Goal: Information Seeking & Learning: Learn about a topic

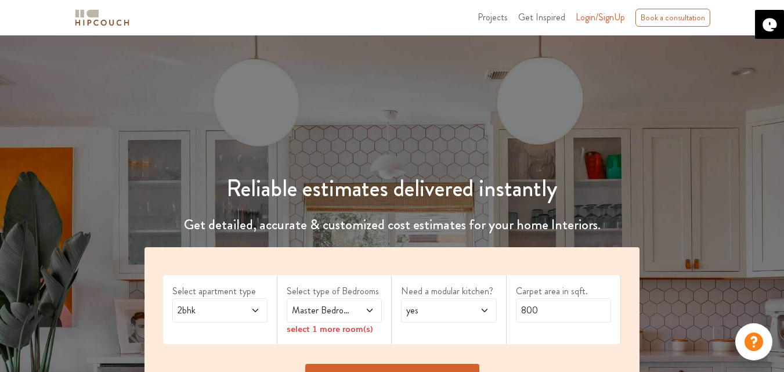
click at [215, 309] on span "2bhk" at bounding box center [207, 311] width 64 height 14
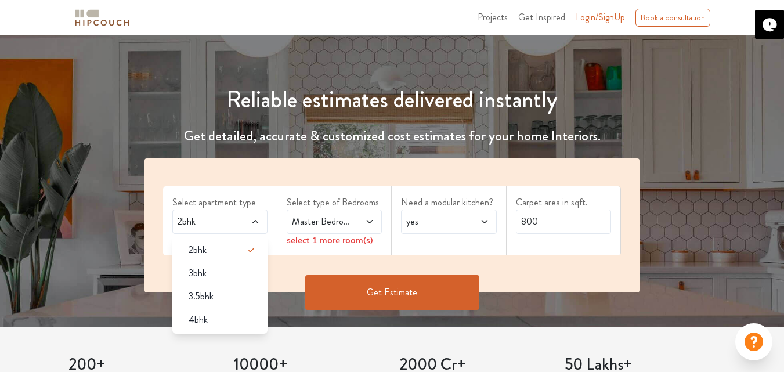
scroll to position [93, 0]
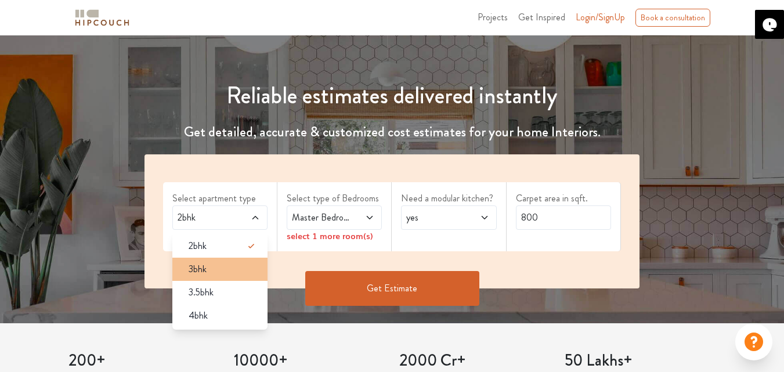
click at [220, 274] on div "3bhk" at bounding box center [223, 269] width 88 height 14
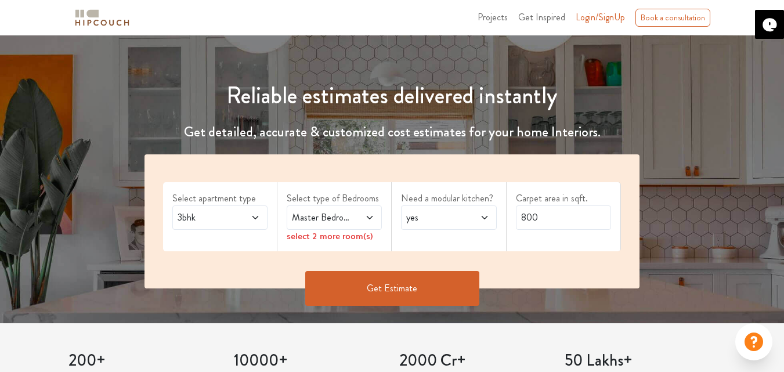
click at [330, 218] on span "Master Bedroom" at bounding box center [322, 218] width 64 height 14
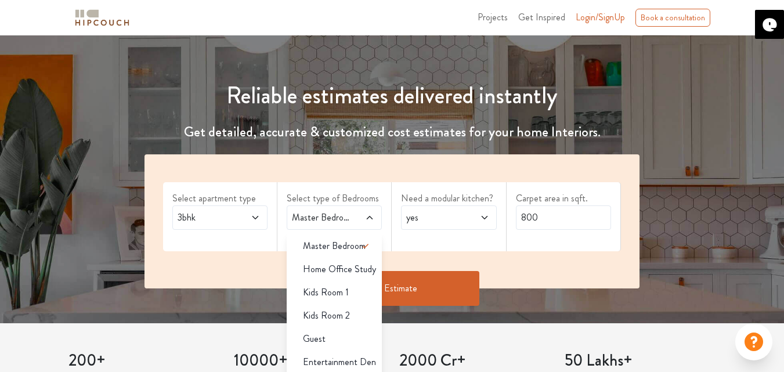
click at [429, 223] on span "yes" at bounding box center [436, 218] width 64 height 14
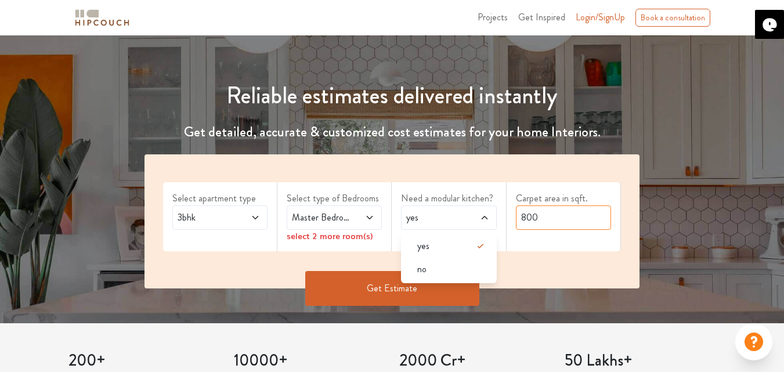
click at [579, 217] on input "800" at bounding box center [563, 218] width 95 height 24
click at [538, 213] on input "800" at bounding box center [563, 218] width 95 height 24
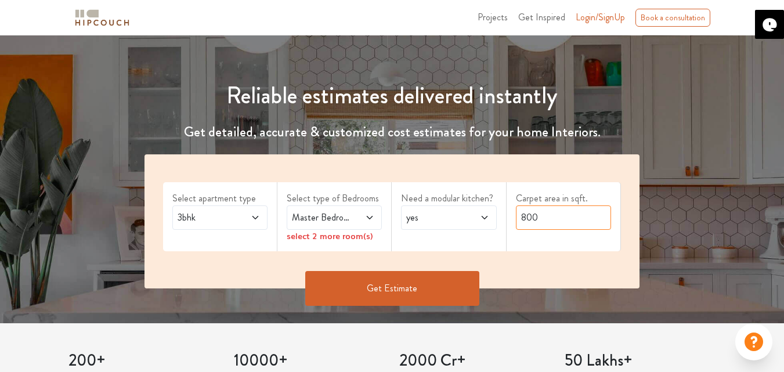
click at [539, 219] on input "800" at bounding box center [563, 218] width 95 height 24
type input "3448"
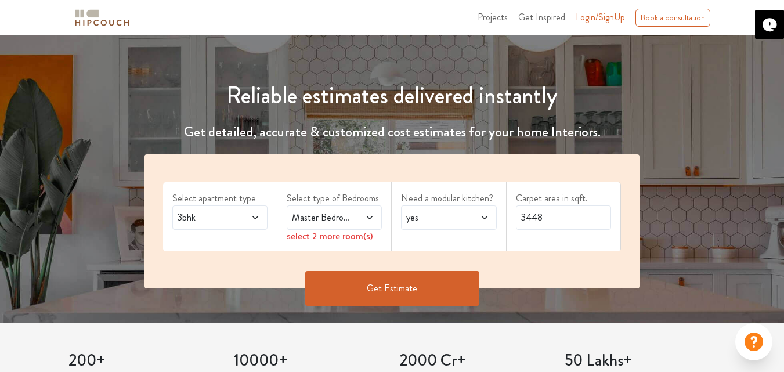
click at [365, 210] on div "Master Bedroom" at bounding box center [334, 218] width 95 height 24
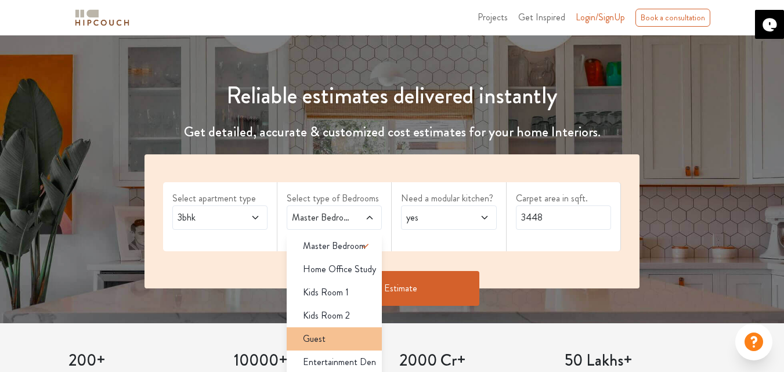
click at [328, 346] on li "Guest" at bounding box center [334, 338] width 95 height 23
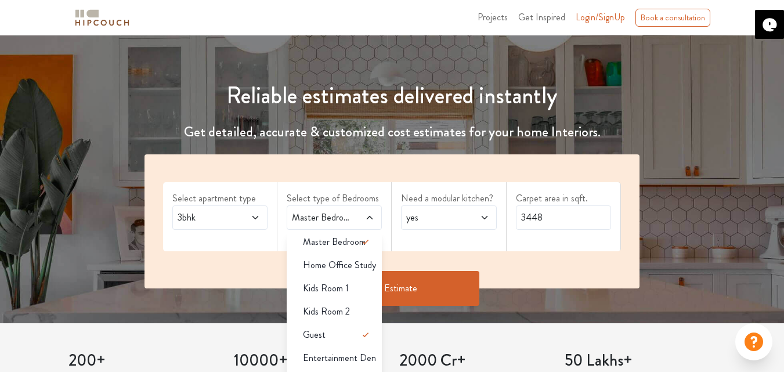
scroll to position [0, 0]
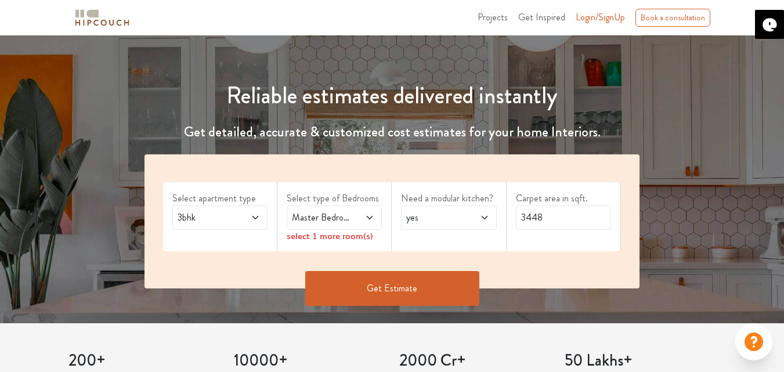
click at [426, 272] on button "Get Estimate" at bounding box center [392, 288] width 174 height 35
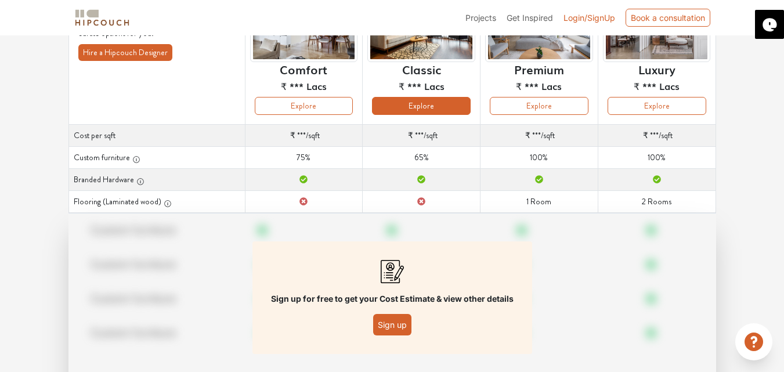
scroll to position [135, 0]
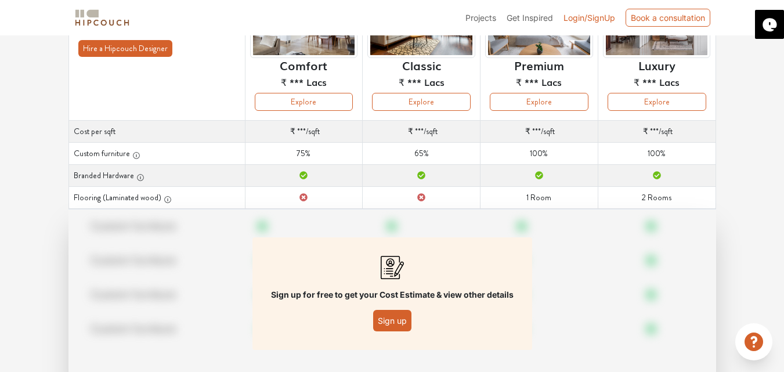
click at [388, 320] on button "Sign up" at bounding box center [392, 320] width 38 height 21
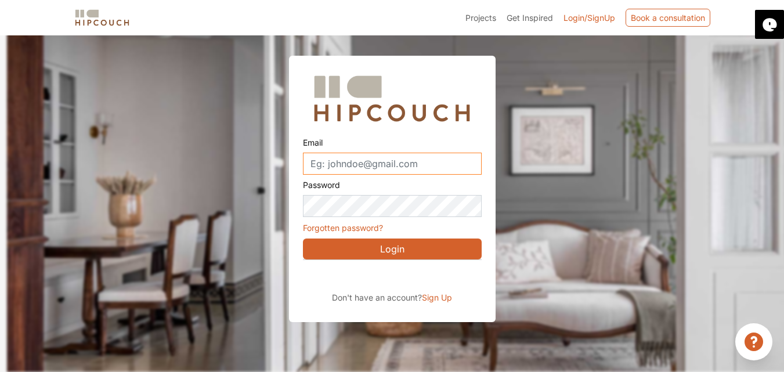
click at [370, 164] on input "Email" at bounding box center [392, 164] width 179 height 22
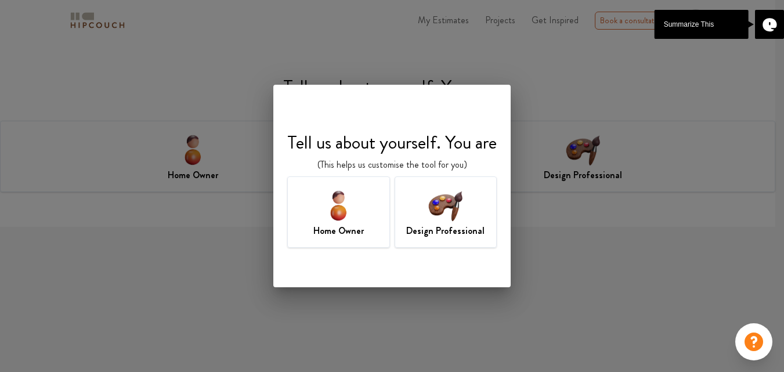
click at [434, 243] on div "Design Professional" at bounding box center [446, 212] width 103 height 71
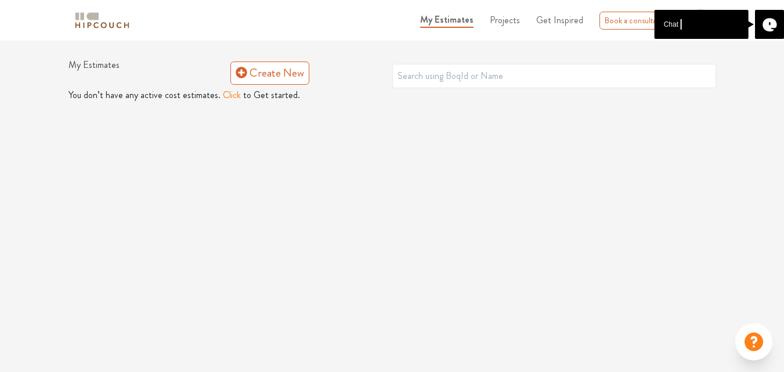
click at [228, 95] on button "Click" at bounding box center [232, 95] width 18 height 14
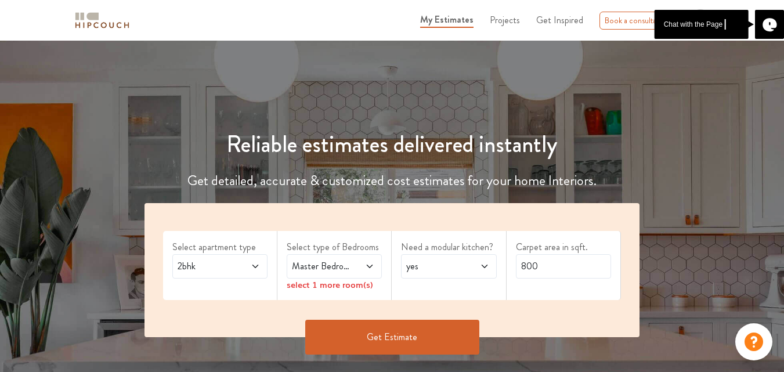
scroll to position [74, 0]
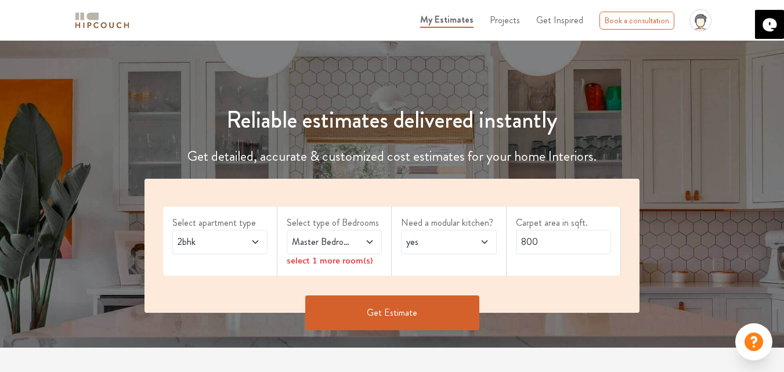
click at [253, 240] on icon at bounding box center [255, 241] width 9 height 9
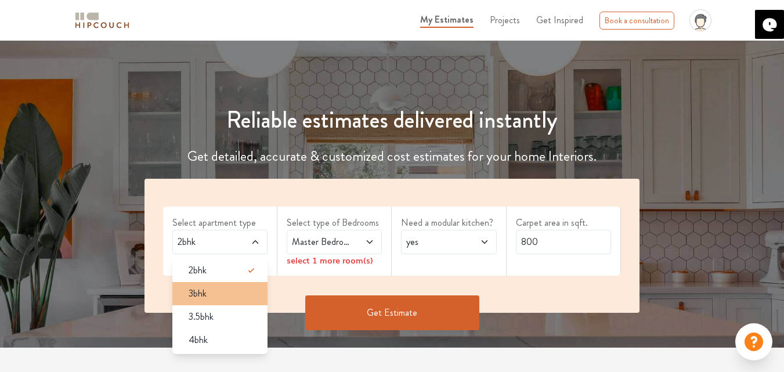
click at [206, 304] on li "3bhk" at bounding box center [219, 293] width 95 height 23
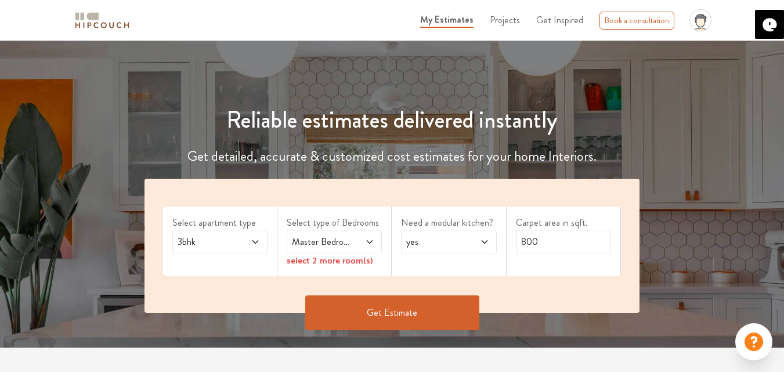
click at [341, 242] on span "Master Bedroom" at bounding box center [322, 242] width 64 height 14
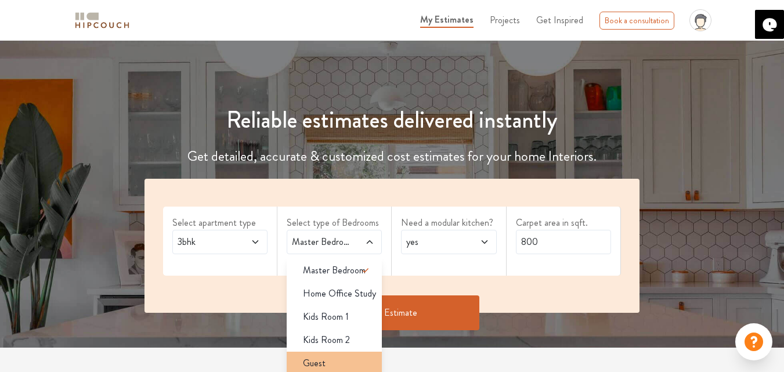
click at [321, 357] on span "Guest" at bounding box center [314, 364] width 23 height 14
click at [443, 233] on div "yes" at bounding box center [448, 242] width 95 height 24
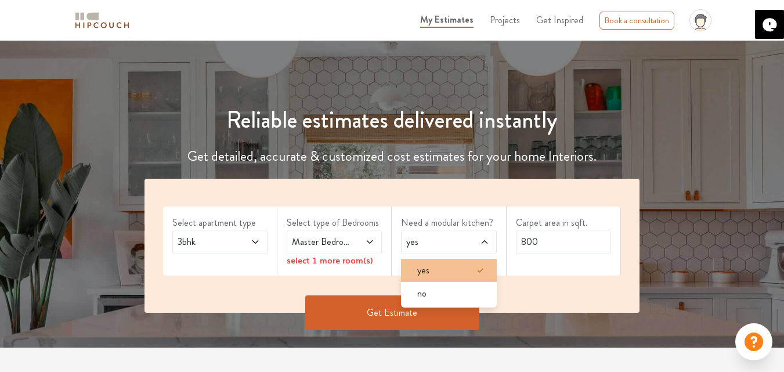
click at [447, 273] on div "yes" at bounding box center [452, 271] width 88 height 14
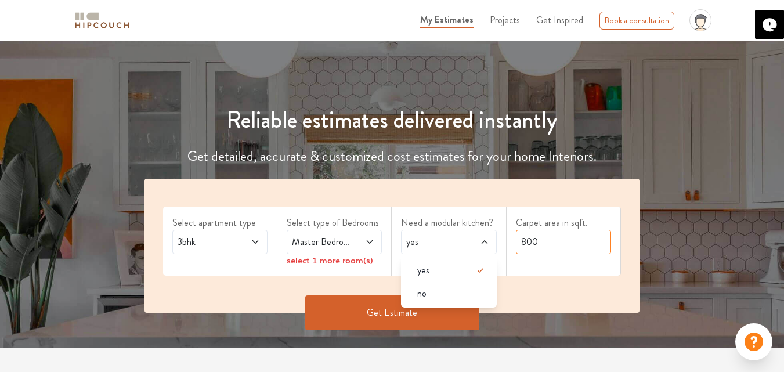
click at [551, 234] on input "800" at bounding box center [563, 242] width 95 height 24
type input "3448"
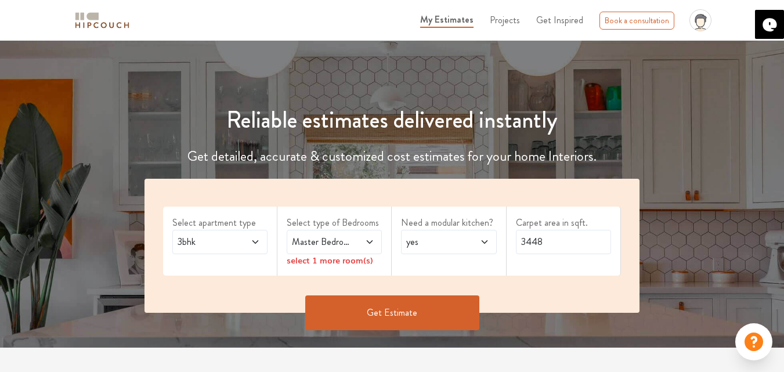
click at [428, 323] on button "Get Estimate" at bounding box center [392, 313] width 174 height 35
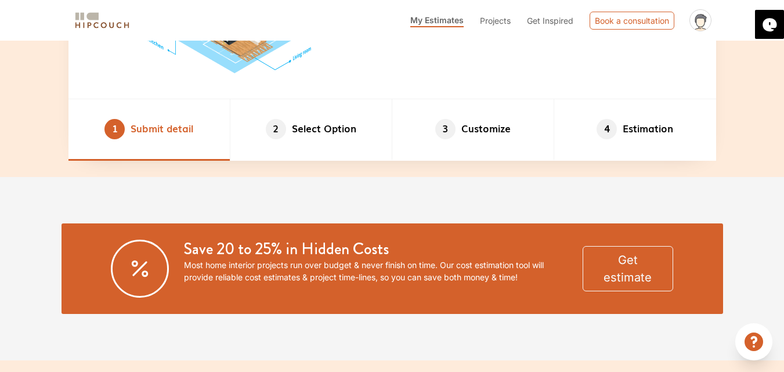
scroll to position [682, 0]
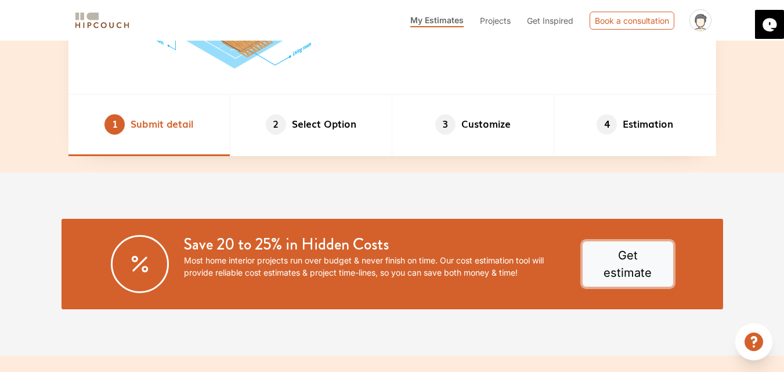
click at [606, 261] on button "Get estimate" at bounding box center [628, 264] width 91 height 45
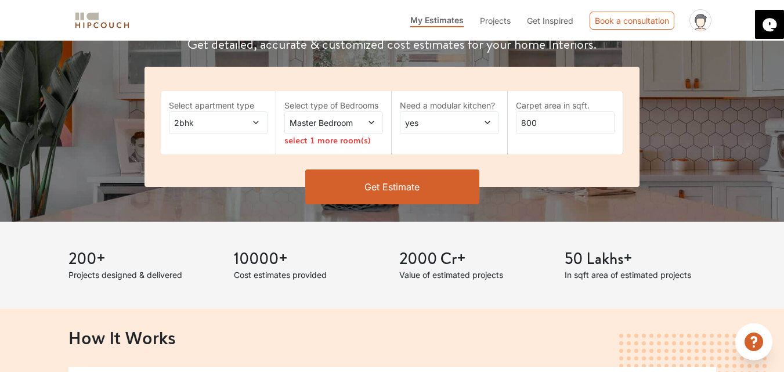
scroll to position [183, 0]
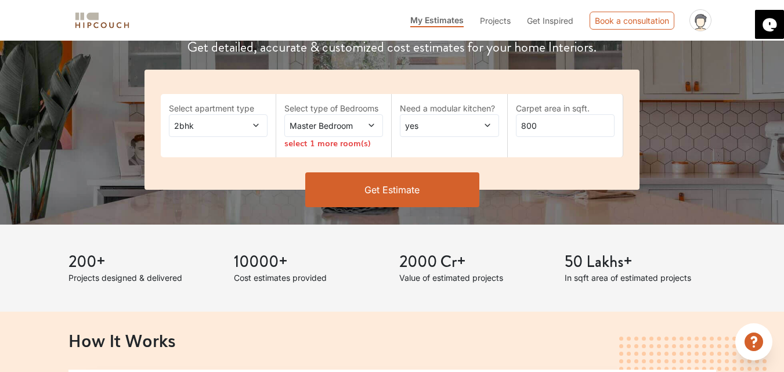
click at [228, 124] on span "2bhk" at bounding box center [205, 126] width 66 height 12
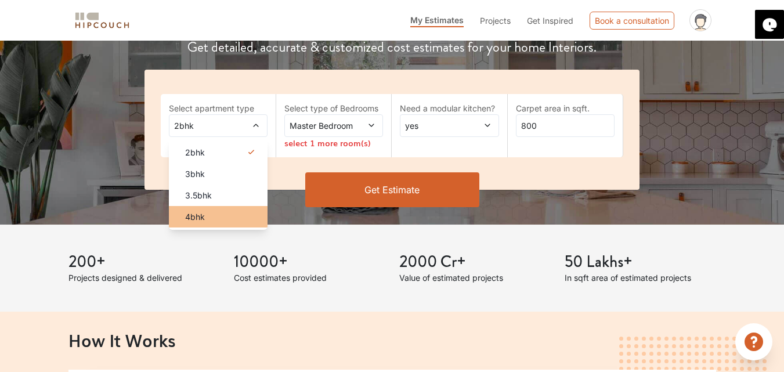
click at [213, 220] on div "4bhk" at bounding box center [222, 217] width 92 height 12
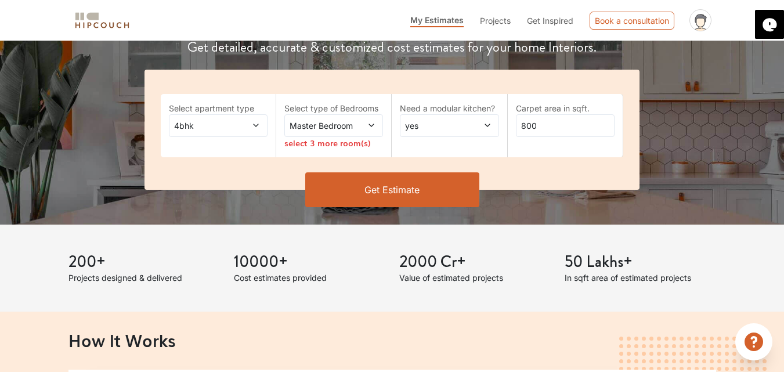
click at [242, 123] on span at bounding box center [249, 126] width 22 height 12
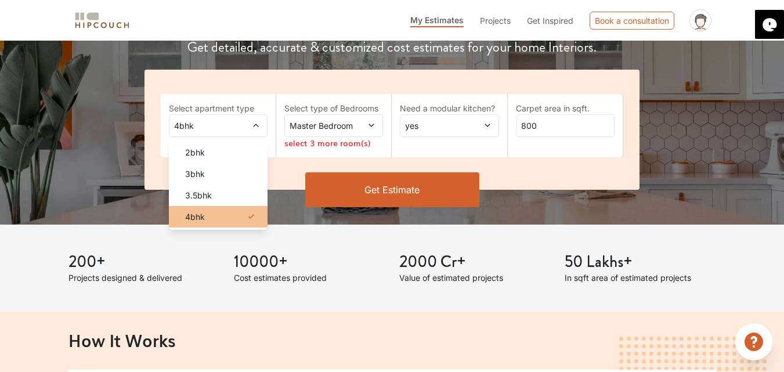
click at [221, 213] on div "4bhk" at bounding box center [222, 217] width 92 height 12
click at [216, 223] on li "4bhk" at bounding box center [218, 216] width 99 height 21
click at [308, 132] on div "Master Bedroom" at bounding box center [334, 125] width 99 height 23
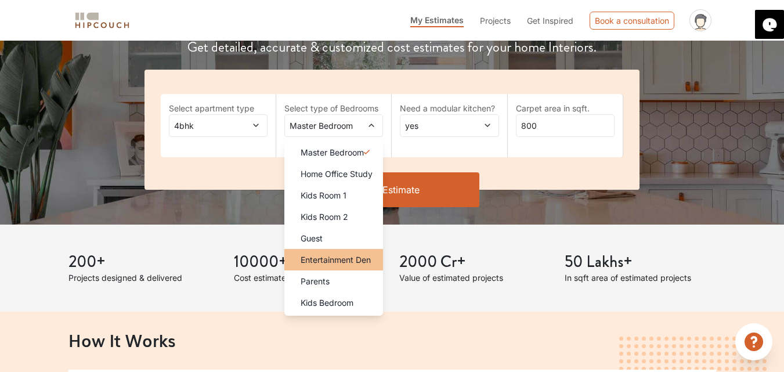
click at [310, 268] on li "Entertainment Den" at bounding box center [334, 259] width 99 height 21
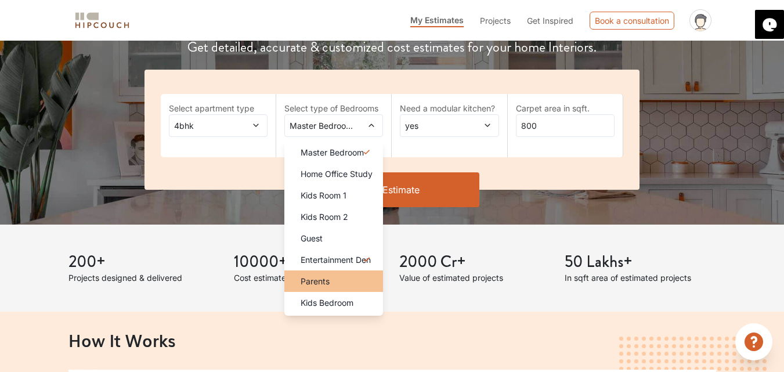
click at [318, 286] on span "Parents" at bounding box center [315, 281] width 29 height 12
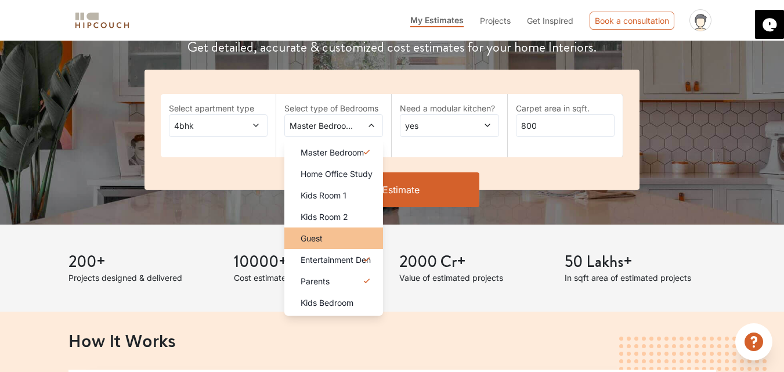
click at [320, 240] on span "Guest" at bounding box center [312, 238] width 22 height 12
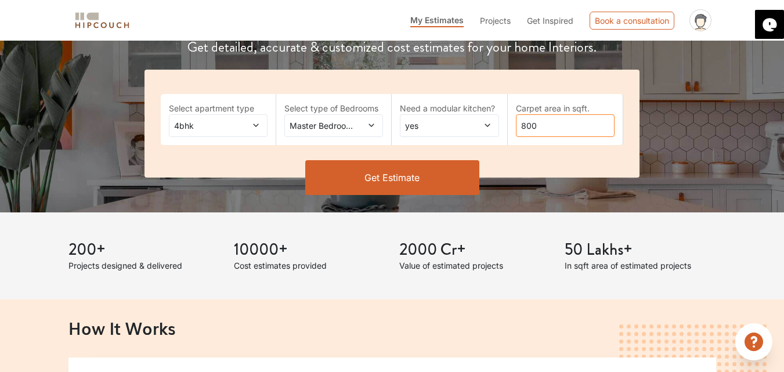
click at [543, 131] on input "800" at bounding box center [565, 125] width 99 height 23
drag, startPoint x: 543, startPoint y: 131, endPoint x: 510, endPoint y: 127, distance: 32.8
click at [518, 129] on input "800" at bounding box center [565, 125] width 99 height 23
type input "3448"
click at [426, 170] on button "Get Estimate" at bounding box center [392, 177] width 174 height 35
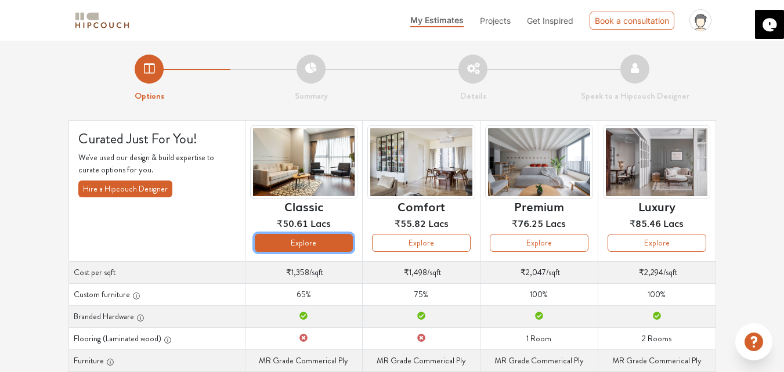
click at [297, 236] on button "Explore" at bounding box center [304, 243] width 99 height 18
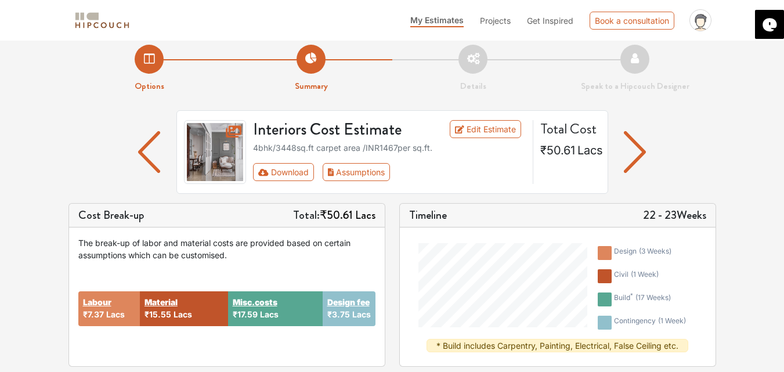
scroll to position [10, 0]
click at [359, 170] on button "Assumptions" at bounding box center [357, 172] width 68 height 18
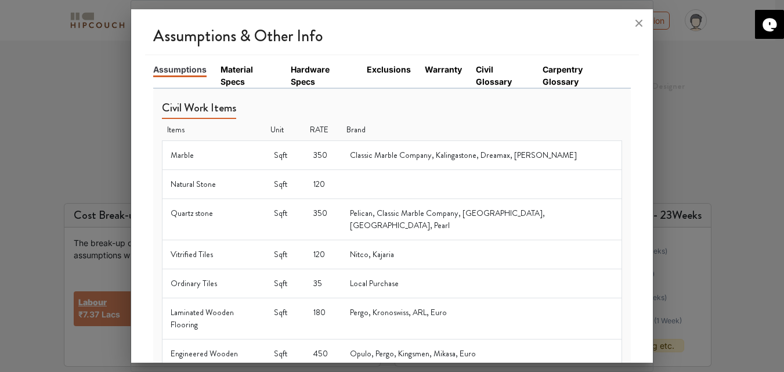
click at [359, 170] on div at bounding box center [392, 186] width 784 height 372
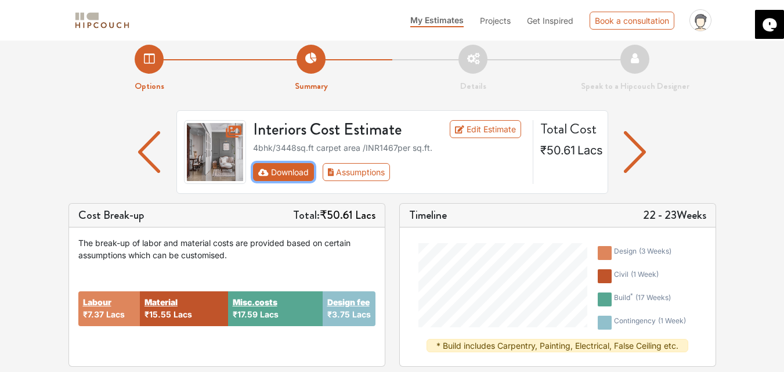
click at [291, 171] on button "Download" at bounding box center [283, 172] width 61 height 18
click at [279, 164] on button "Download" at bounding box center [283, 172] width 61 height 18
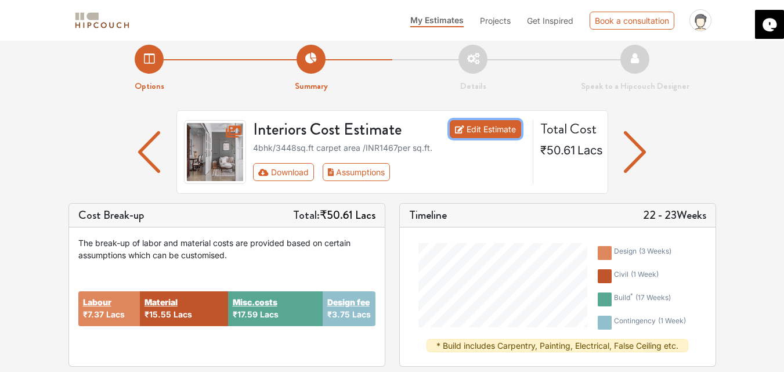
click at [468, 134] on link "Edit Estimate" at bounding box center [485, 129] width 71 height 18
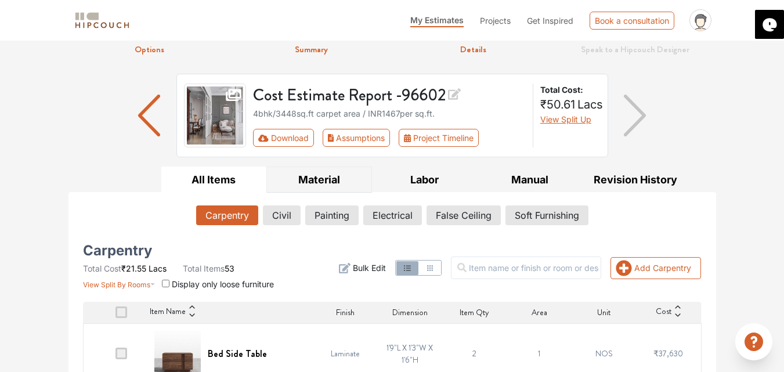
scroll to position [105, 0]
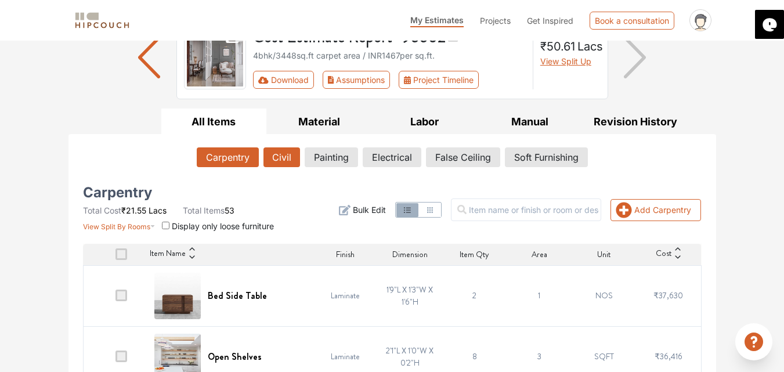
click at [287, 156] on button "Civil" at bounding box center [282, 157] width 37 height 20
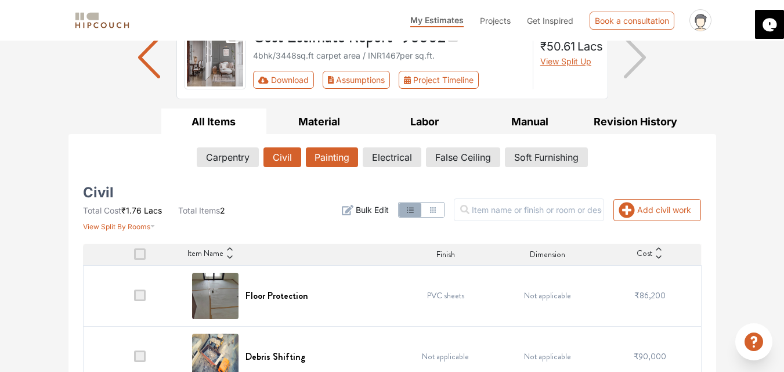
click at [322, 162] on button "Painting" at bounding box center [332, 157] width 52 height 20
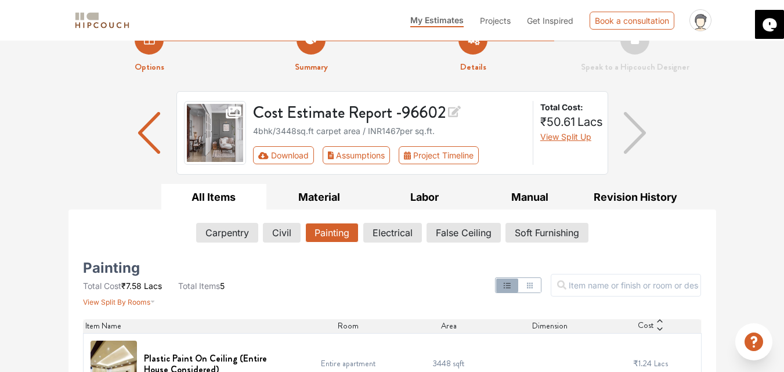
scroll to position [0, 0]
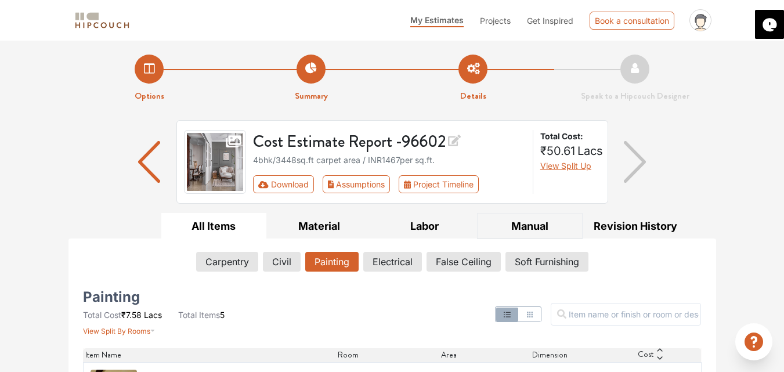
click at [528, 218] on button "Manual" at bounding box center [530, 226] width 106 height 26
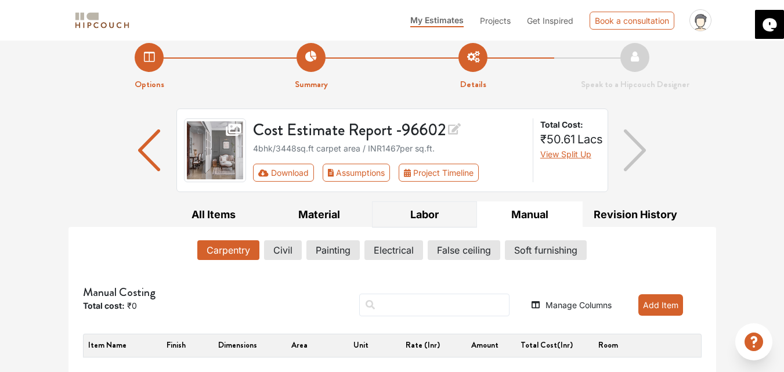
scroll to position [15, 0]
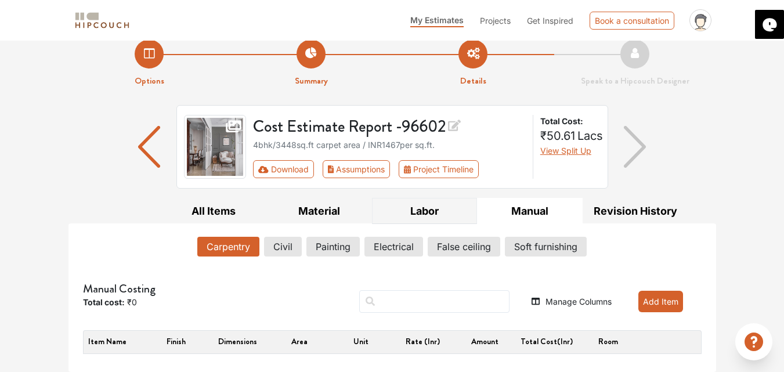
click at [428, 209] on button "Labor" at bounding box center [425, 211] width 106 height 26
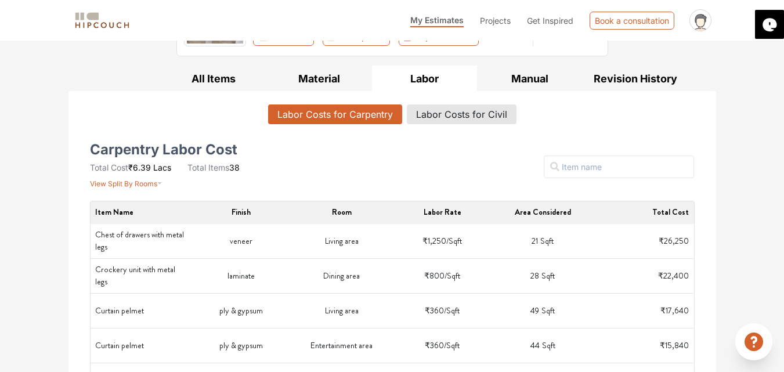
scroll to position [147, 0]
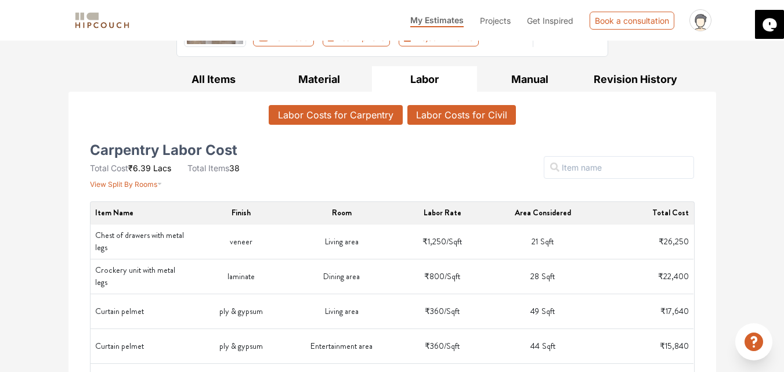
click at [434, 118] on button "Labor Costs for Civil" at bounding box center [462, 115] width 109 height 20
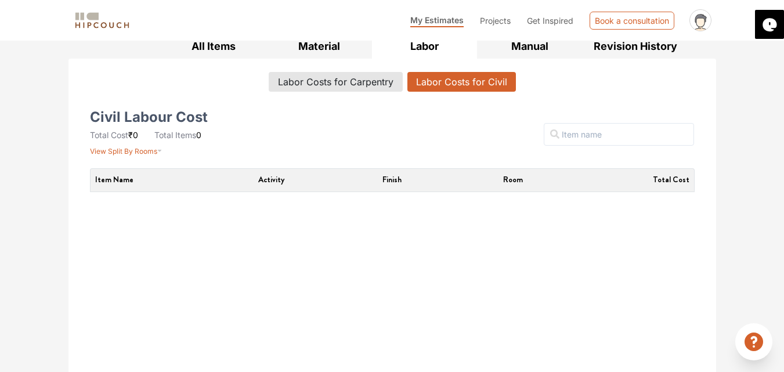
scroll to position [171, 0]
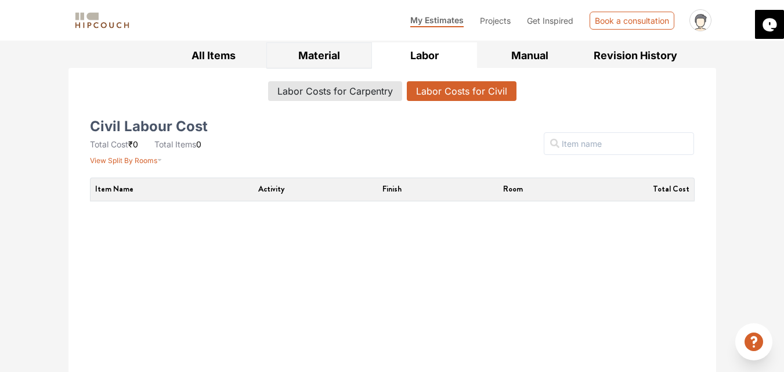
click at [327, 49] on button "Material" at bounding box center [320, 55] width 106 height 26
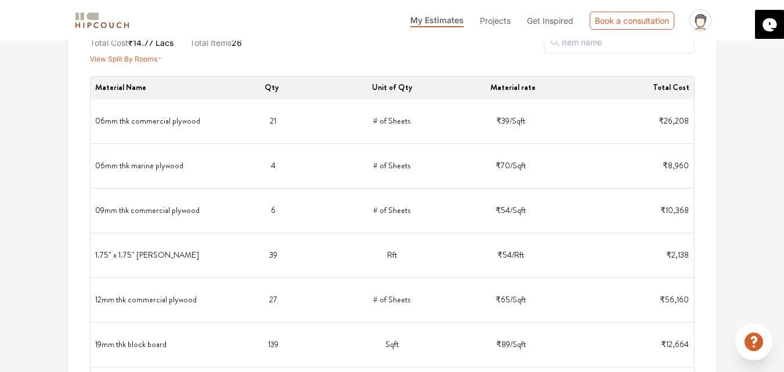
scroll to position [0, 0]
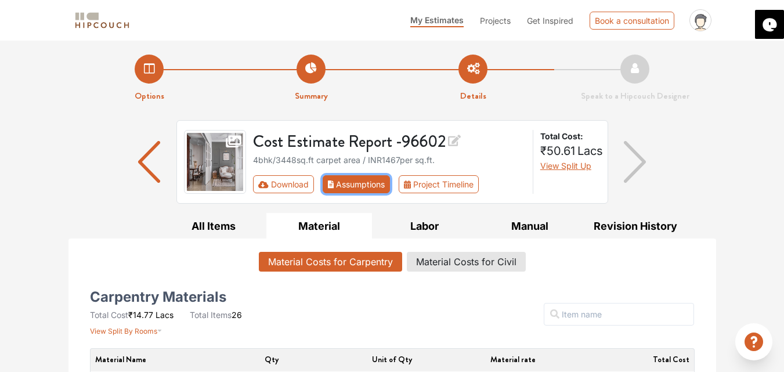
click at [345, 177] on button "Assumptions" at bounding box center [357, 184] width 68 height 18
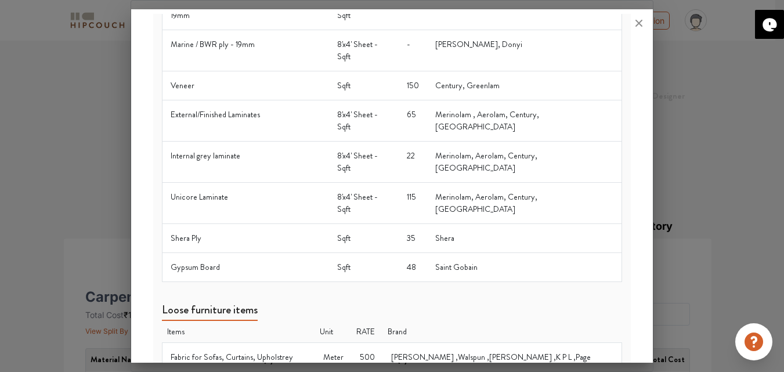
scroll to position [800, 0]
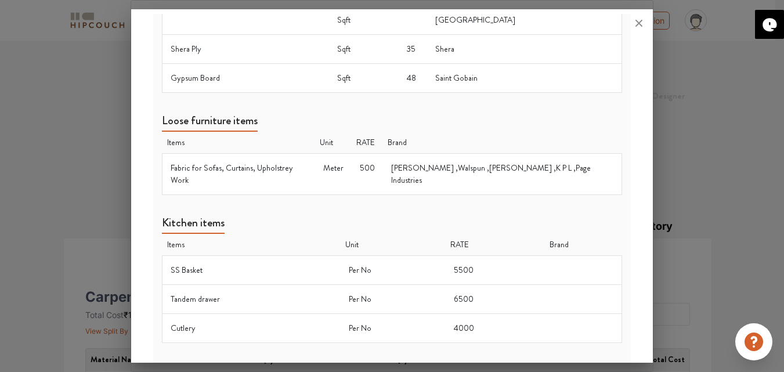
drag, startPoint x: 487, startPoint y: 180, endPoint x: 451, endPoint y: 211, distance: 47.4
click at [451, 314] on td "4000" at bounding box center [495, 328] width 99 height 29
drag, startPoint x: 633, startPoint y: 212, endPoint x: 642, endPoint y: 214, distance: 9.0
click at [642, 214] on div "Assumptions & Other Info Assumptions Material Specs Hardware Specs Exclusions W…" at bounding box center [392, 188] width 522 height 349
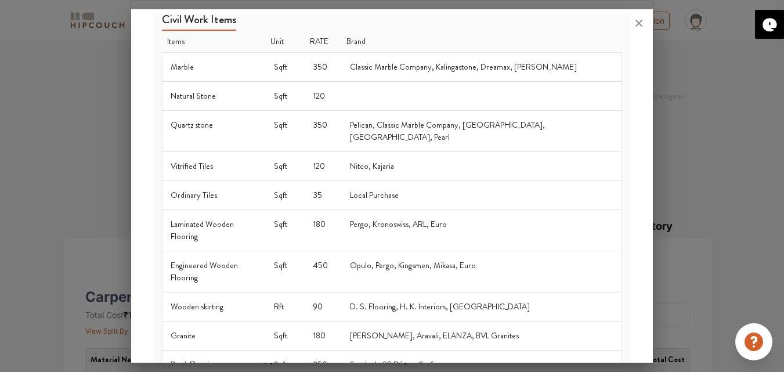
scroll to position [0, 0]
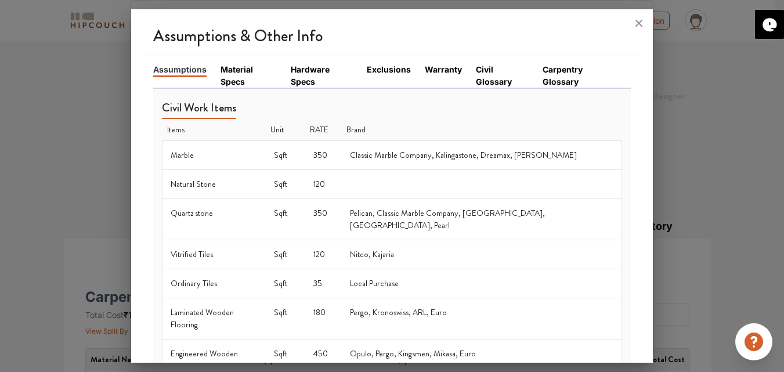
click at [228, 75] on link "Material Specs" at bounding box center [249, 75] width 56 height 24
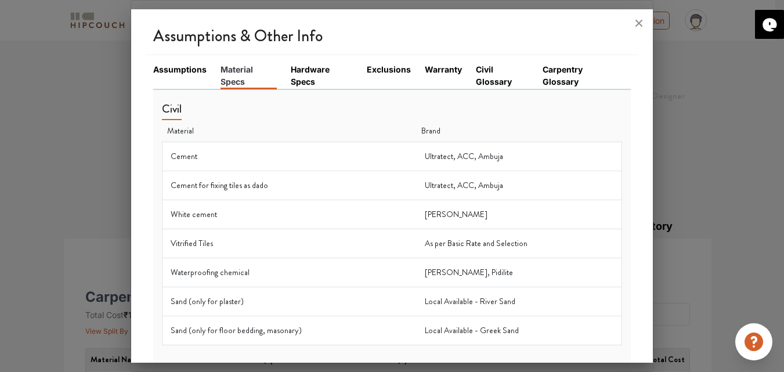
click at [298, 75] on link "Hardware Specs" at bounding box center [322, 75] width 62 height 24
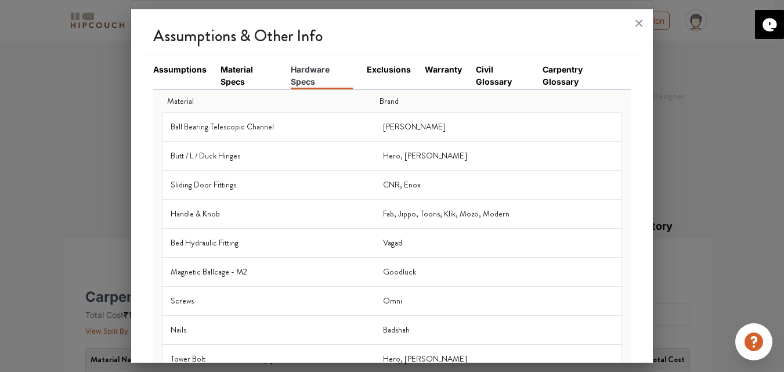
click at [397, 64] on link "Exclusions" at bounding box center [389, 69] width 44 height 12
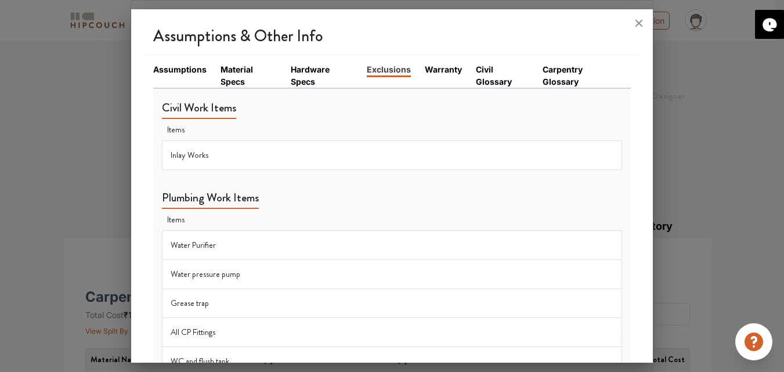
click at [641, 27] on icon at bounding box center [639, 23] width 19 height 19
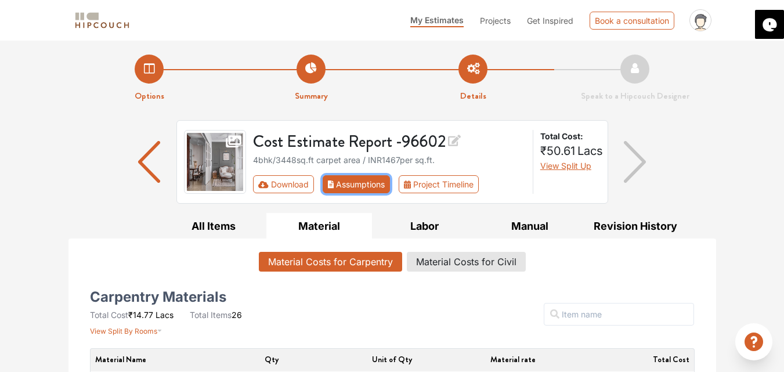
click at [344, 188] on button "Assumptions" at bounding box center [357, 184] width 68 height 18
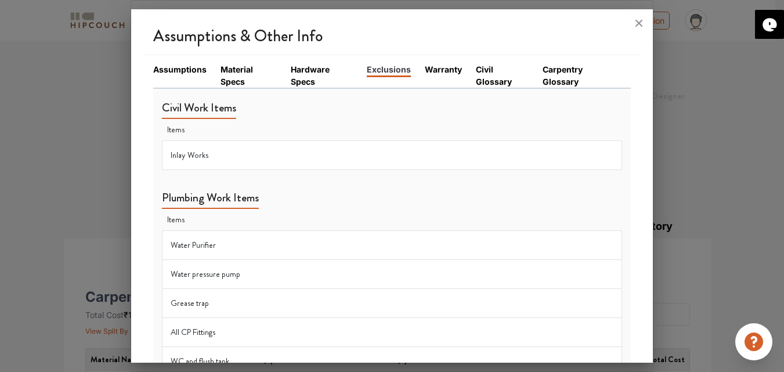
click at [199, 78] on li "Assumptions" at bounding box center [186, 75] width 67 height 24
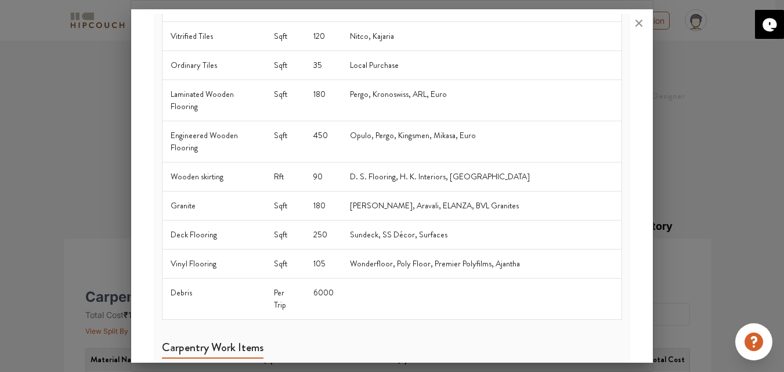
scroll to position [800, 0]
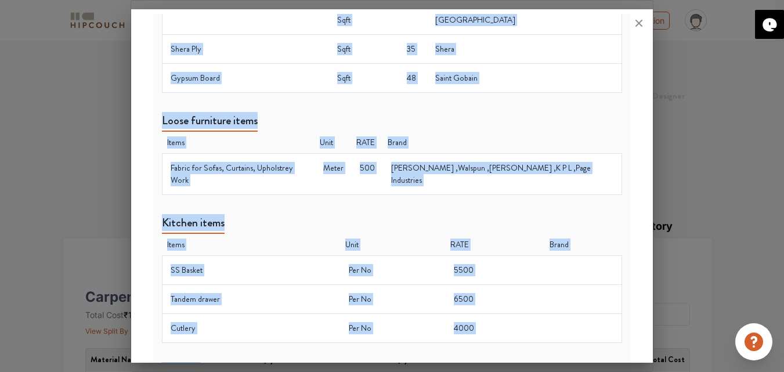
drag, startPoint x: 163, startPoint y: 107, endPoint x: 537, endPoint y: 315, distance: 427.6
copy div "Civil Work Items Items Unit RATE Brand Marble Sqft 350 Classic Marble Company, …"
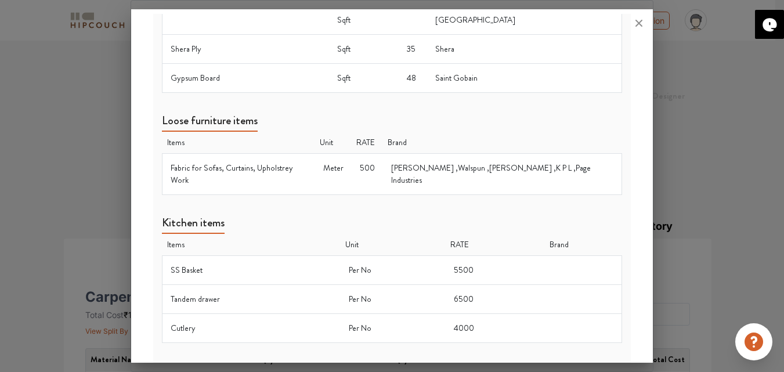
click at [89, 201] on div at bounding box center [392, 186] width 784 height 372
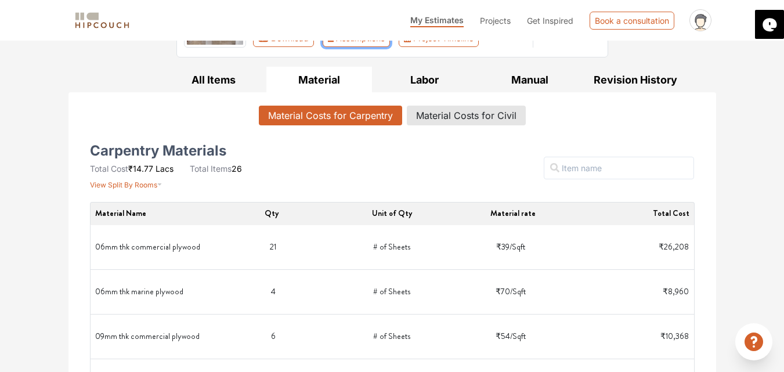
scroll to position [147, 0]
click at [228, 80] on button "All Items" at bounding box center [214, 79] width 106 height 26
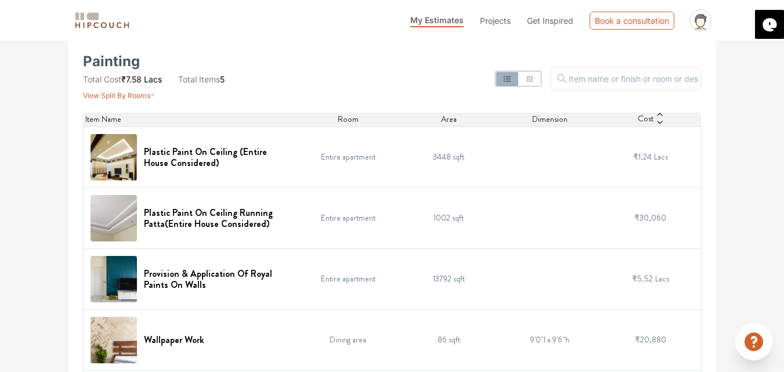
scroll to position [248, 0]
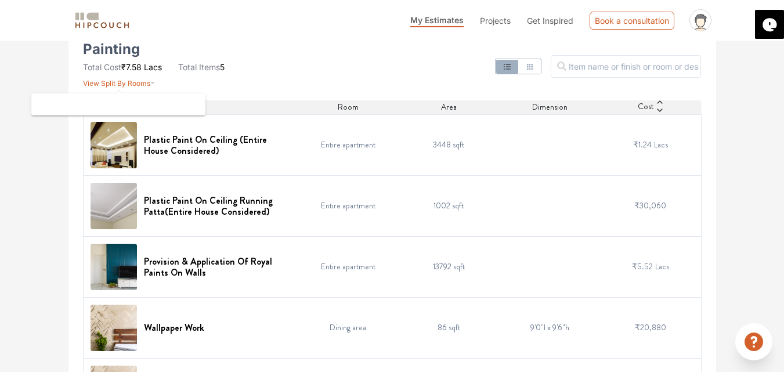
click at [117, 87] on span "View Split By Rooms" at bounding box center [116, 83] width 67 height 9
click at [150, 84] on icon "button" at bounding box center [152, 80] width 5 height 14
click at [132, 84] on span "View Split By Rooms" at bounding box center [116, 83] width 67 height 9
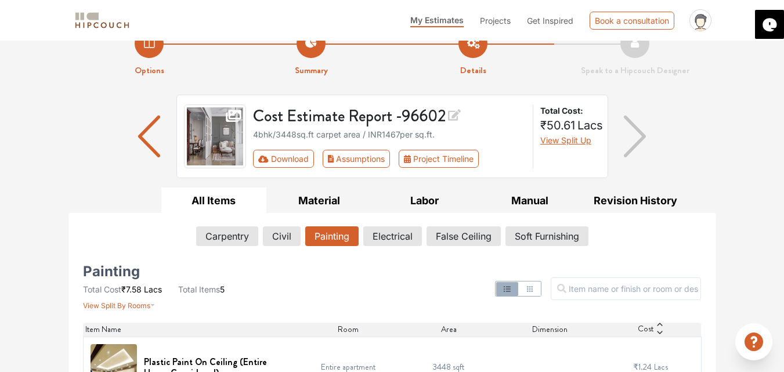
scroll to position [85, 0]
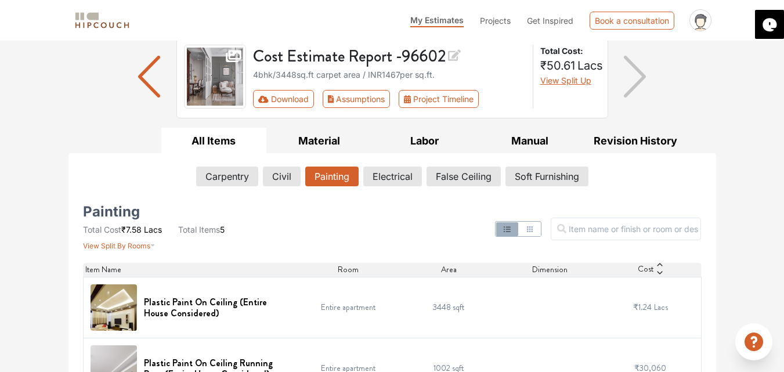
click at [535, 230] on icon "button" at bounding box center [529, 229] width 9 height 9
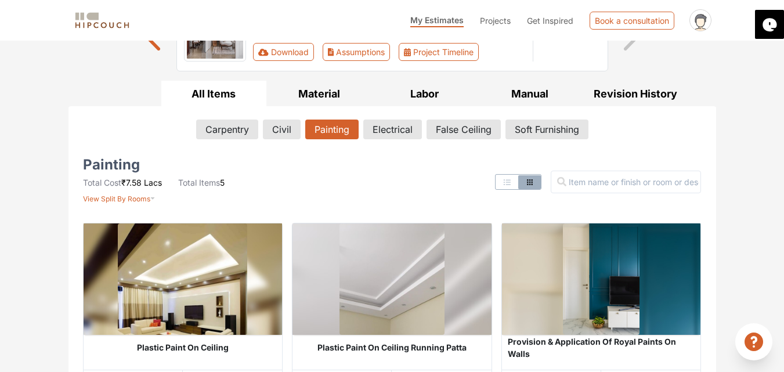
scroll to position [112, 0]
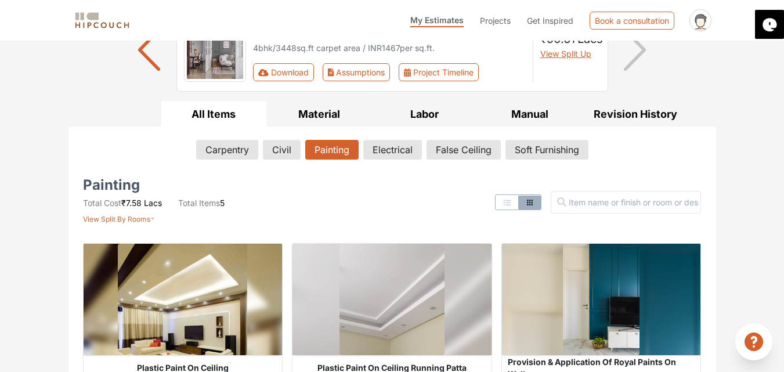
click at [512, 206] on icon "button" at bounding box center [507, 202] width 9 height 9
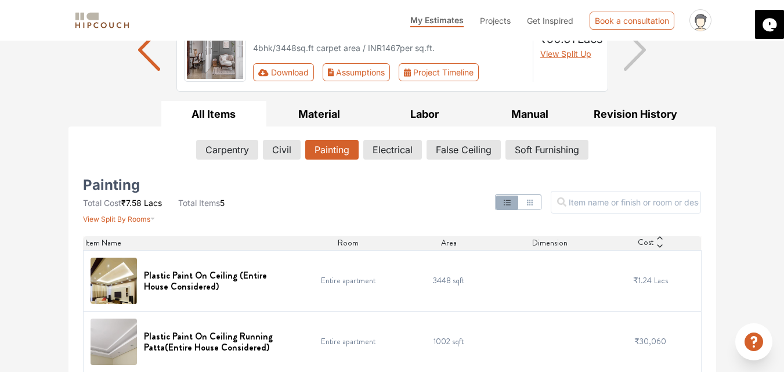
scroll to position [178, 0]
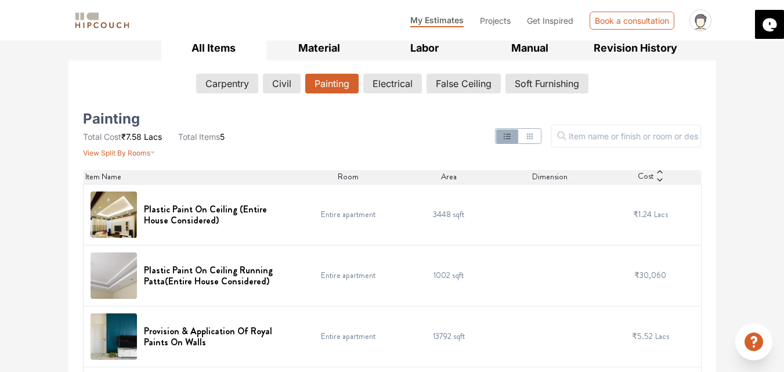
click at [658, 181] on icon at bounding box center [660, 180] width 8 height 8
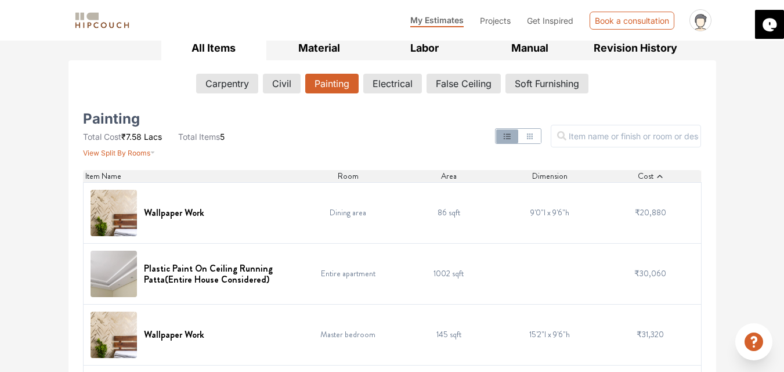
click at [661, 178] on icon at bounding box center [660, 176] width 8 height 8
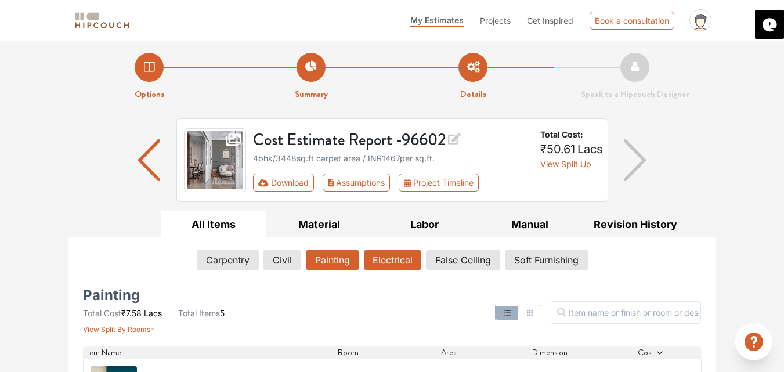
scroll to position [0, 0]
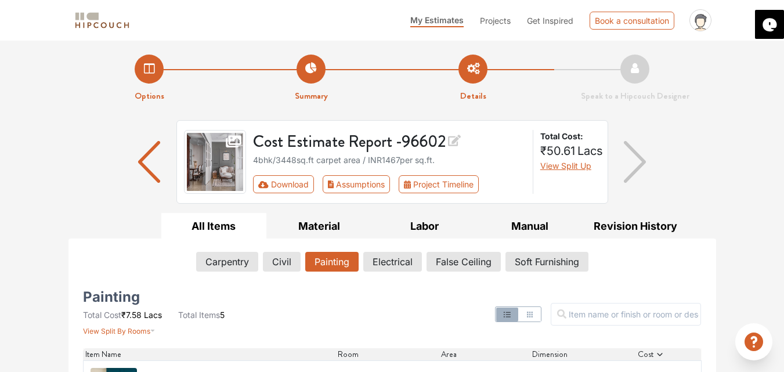
click at [226, 158] on img at bounding box center [215, 162] width 63 height 64
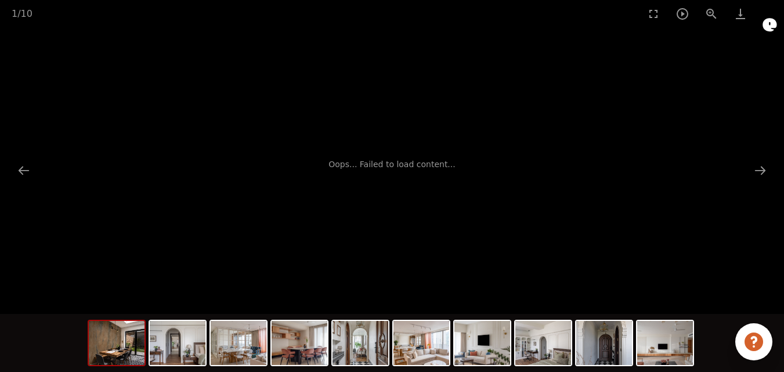
click at [53, 188] on div "Oops... Failed to load content..." at bounding box center [392, 164] width 784 height 275
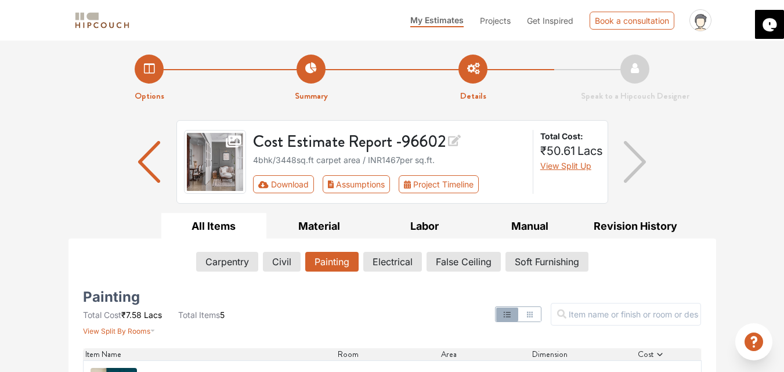
click at [301, 83] on li "Summary" at bounding box center [312, 79] width 162 height 48
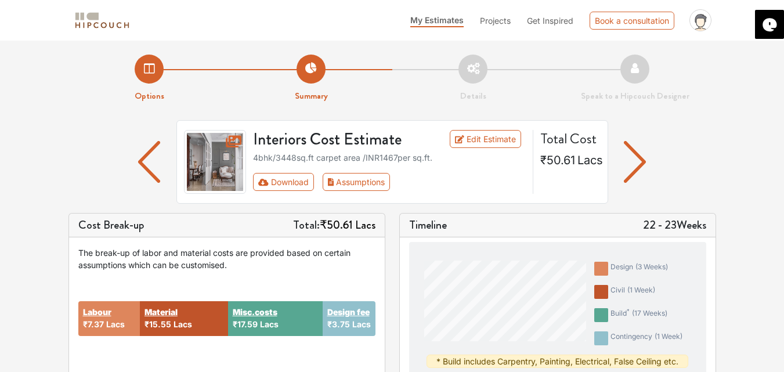
click at [310, 70] on li "Summary" at bounding box center [312, 79] width 162 height 48
click at [144, 77] on li "Options" at bounding box center [150, 79] width 162 height 48
click at [492, 143] on link "Edit Estimate" at bounding box center [485, 139] width 71 height 18
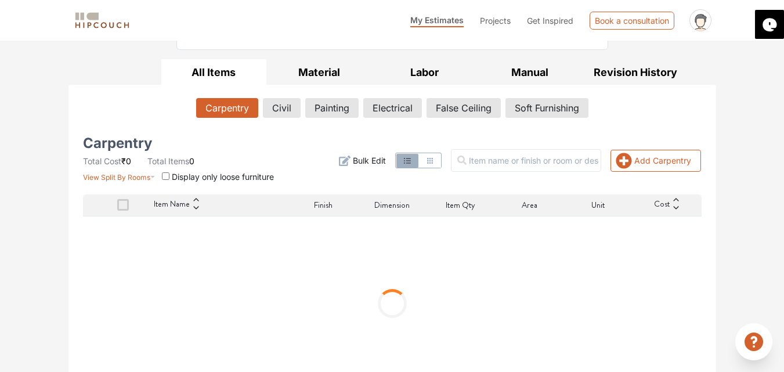
scroll to position [181, 0]
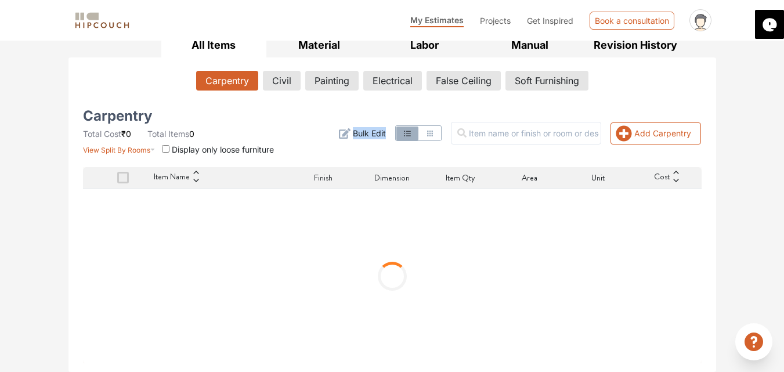
drag, startPoint x: 784, startPoint y: 236, endPoint x: 786, endPoint y: 154, distance: 82.5
click at [784, 154] on html "My Estimates Projects Get Inspired Book a consultation profile pic Upload Boq L…" at bounding box center [392, 5] width 784 height 372
click at [744, 179] on div "Options Summary Details Speak to a Hipcouch Designer Cost Estimate Report - 966…" at bounding box center [392, 115] width 784 height 513
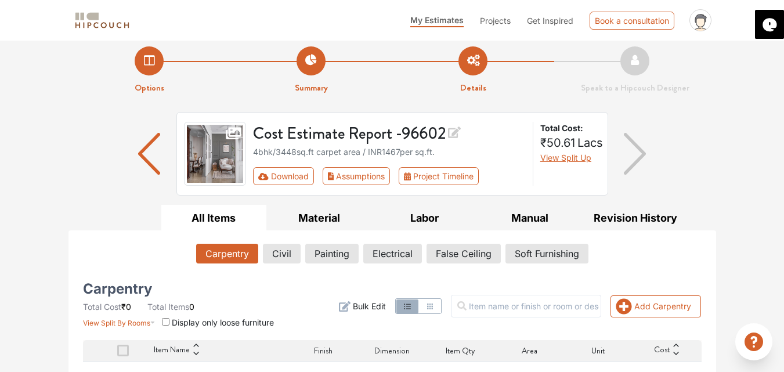
scroll to position [0, 0]
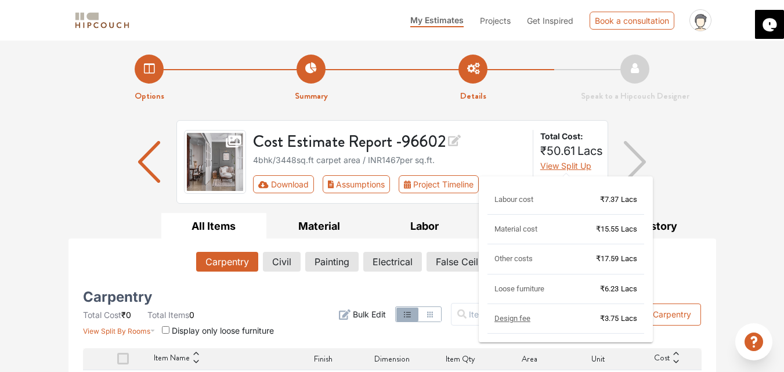
click at [559, 161] on span "View Split Up" at bounding box center [566, 166] width 51 height 10
click at [552, 166] on span "View Split Up" at bounding box center [566, 166] width 51 height 10
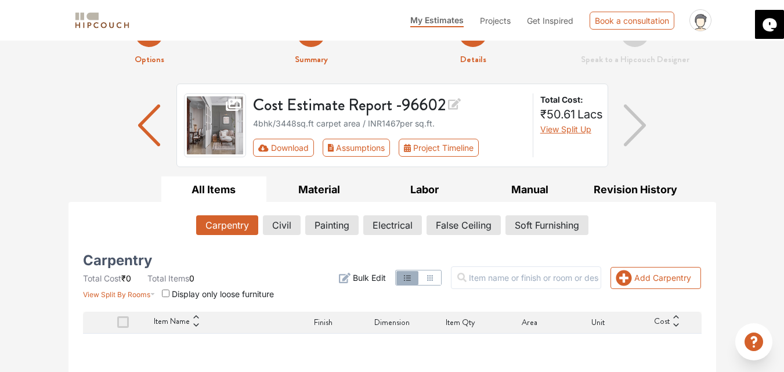
scroll to position [32, 0]
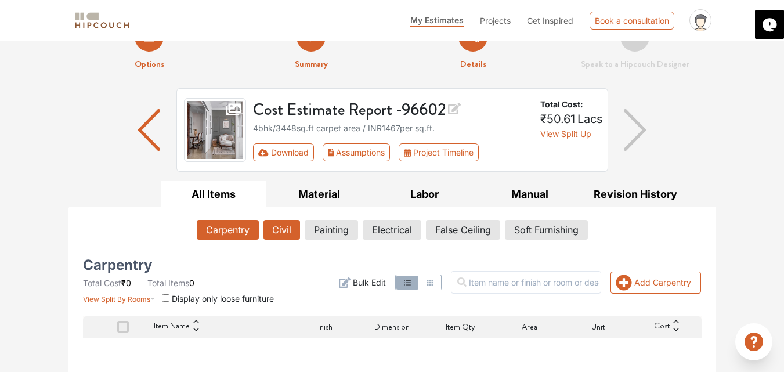
click at [266, 228] on button "Civil" at bounding box center [282, 230] width 37 height 20
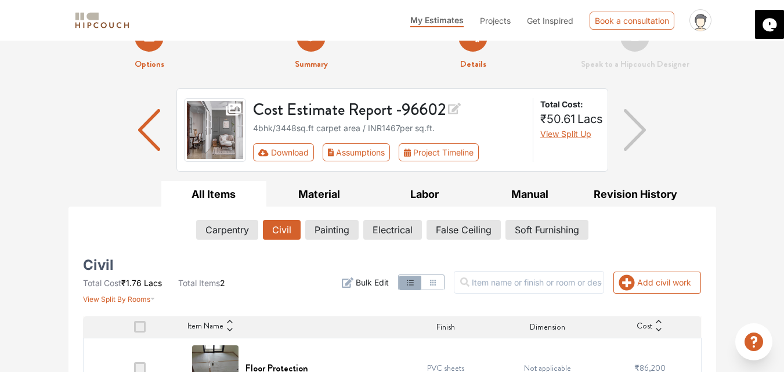
drag, startPoint x: 460, startPoint y: 105, endPoint x: 521, endPoint y: 123, distance: 63.7
click at [521, 123] on div "Cost Estimate Report - 96602 4bhk / 3448 sq.ft carpet area / INR 1467 per sq.ft…" at bounding box center [389, 130] width 287 height 64
click at [488, 115] on h3 "Cost Estimate Report - 96602" at bounding box center [389, 108] width 273 height 21
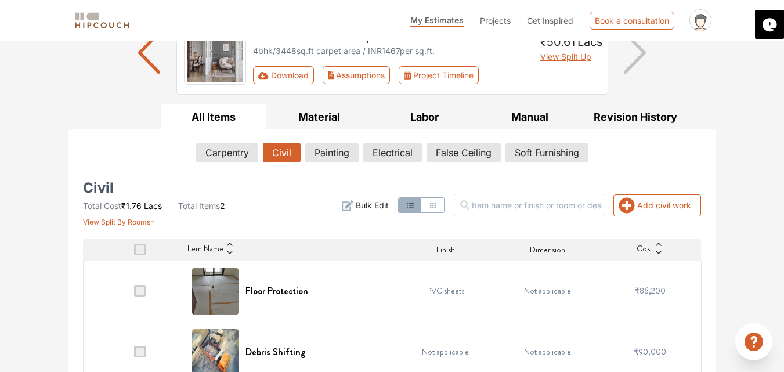
scroll to position [129, 0]
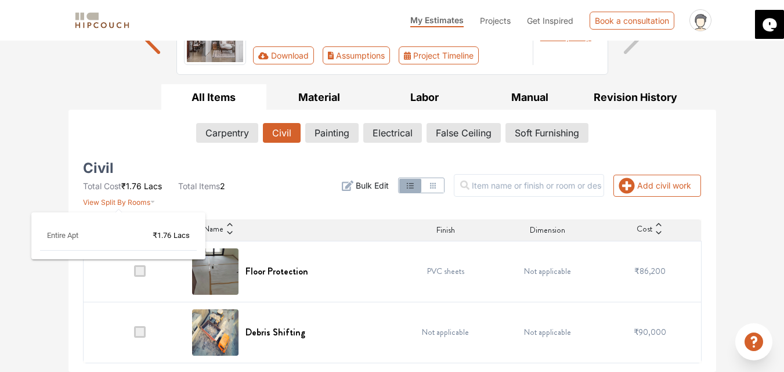
click at [150, 200] on icon "button" at bounding box center [152, 199] width 5 height 14
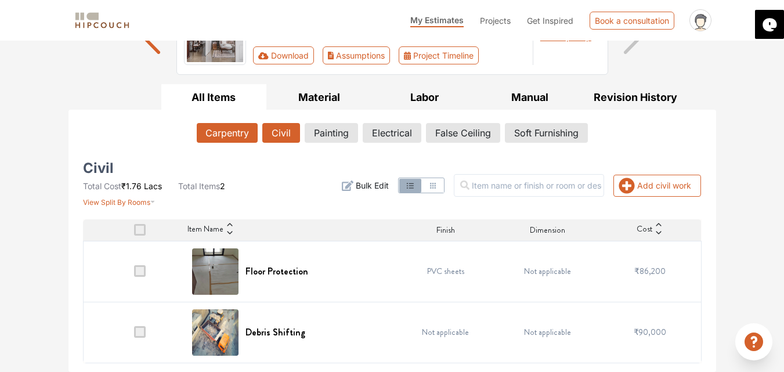
click at [249, 134] on button "Carpentry" at bounding box center [227, 133] width 61 height 20
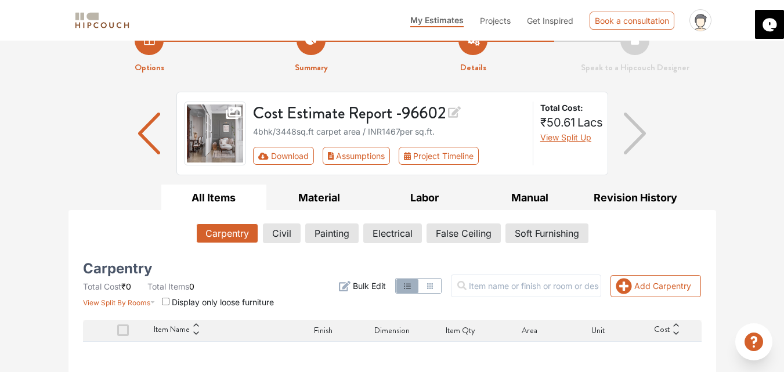
scroll to position [24, 0]
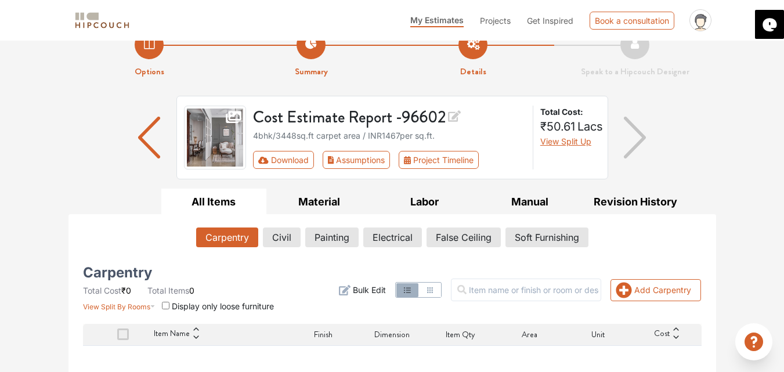
click at [144, 66] on strong "Options" at bounding box center [150, 71] width 30 height 13
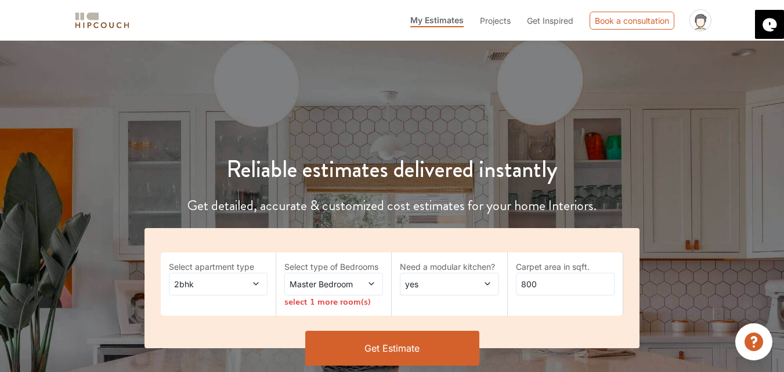
click at [213, 290] on span "2bhk" at bounding box center [205, 284] width 66 height 12
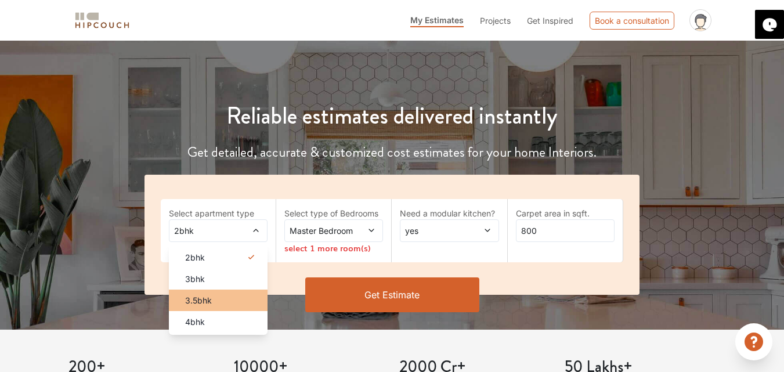
scroll to position [94, 0]
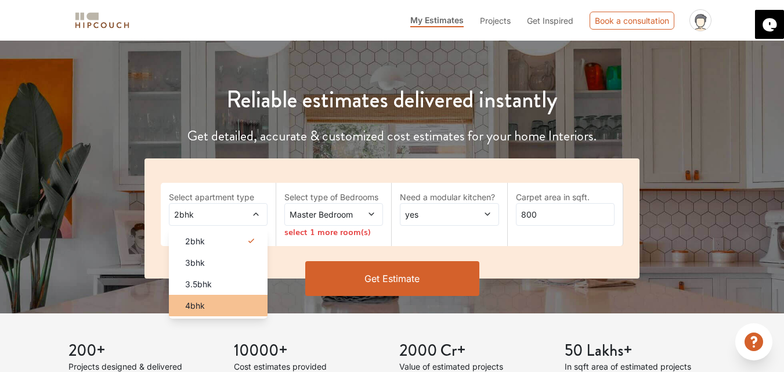
click at [201, 303] on span "4bhk" at bounding box center [195, 306] width 20 height 12
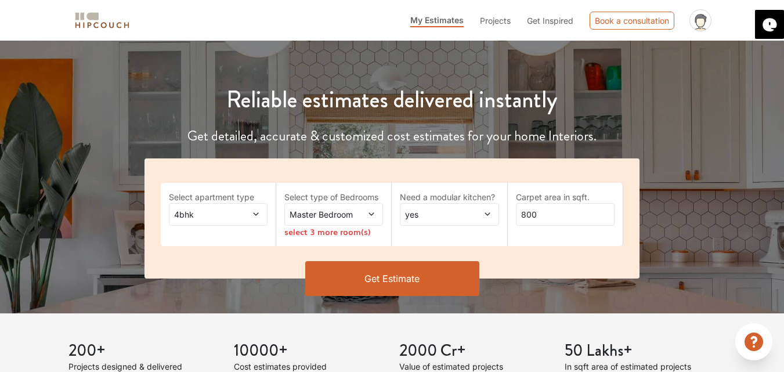
click at [324, 219] on span "Master Bedroom" at bounding box center [320, 214] width 66 height 12
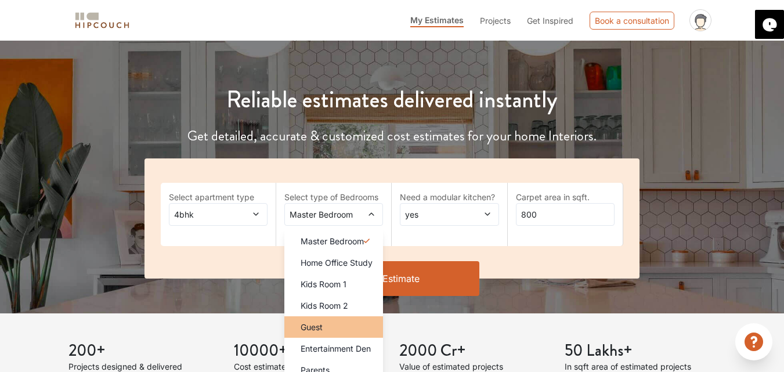
click at [318, 330] on span "Guest" at bounding box center [312, 327] width 22 height 12
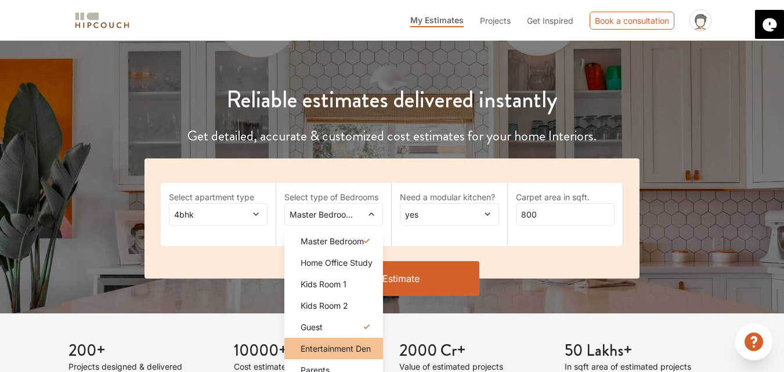
click at [337, 346] on span "Entertainment Den" at bounding box center [336, 349] width 70 height 12
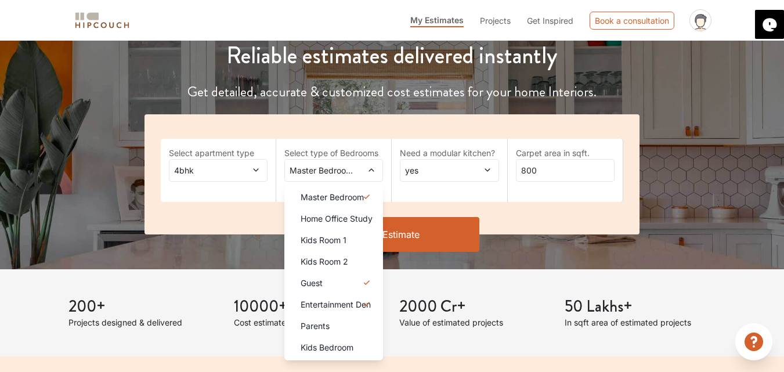
scroll to position [156, 0]
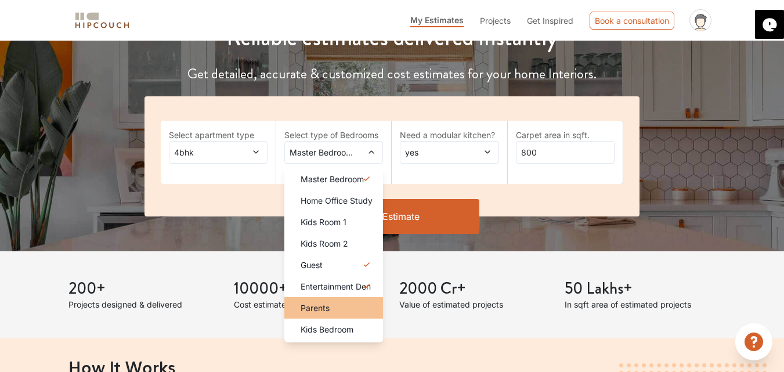
click at [330, 308] on span "Parents" at bounding box center [315, 308] width 29 height 12
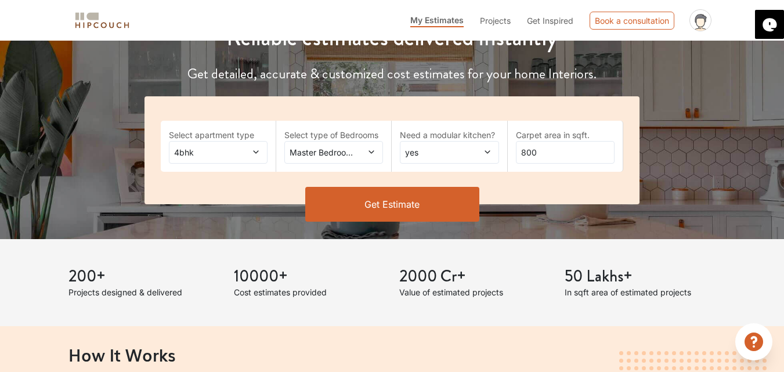
click at [449, 150] on span "yes" at bounding box center [436, 152] width 66 height 12
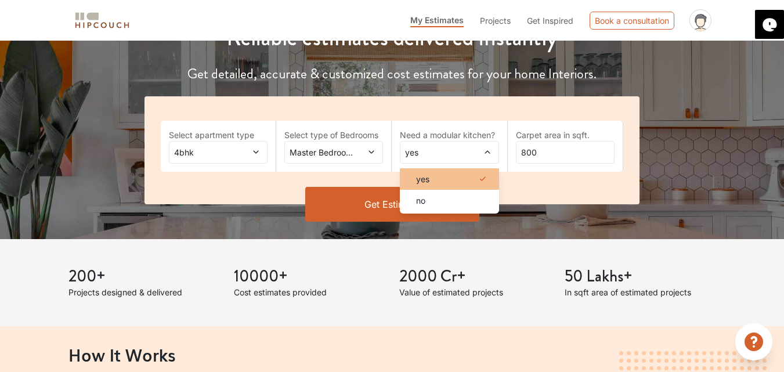
click at [438, 174] on div "yes" at bounding box center [453, 179] width 92 height 12
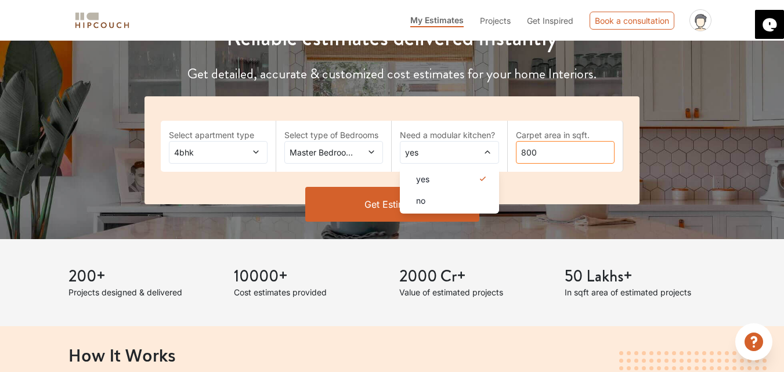
click at [545, 143] on input "800" at bounding box center [565, 152] width 99 height 23
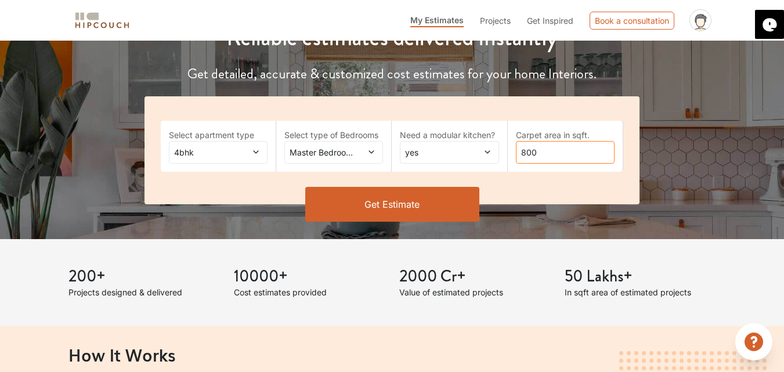
click at [545, 143] on input "800" at bounding box center [565, 152] width 99 height 23
type input "3448"
click at [434, 193] on button "Get Estimate" at bounding box center [392, 204] width 174 height 35
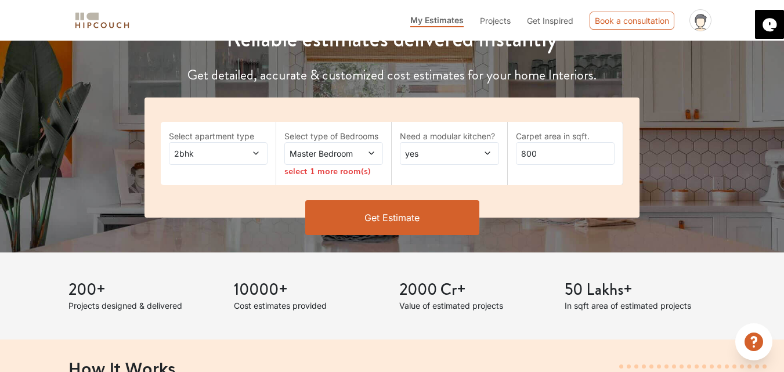
scroll to position [156, 0]
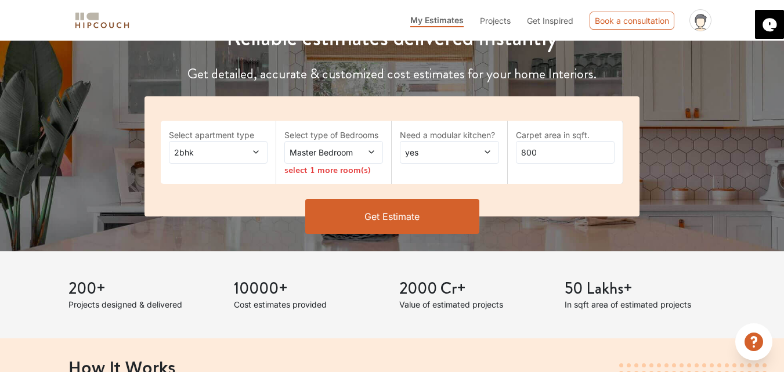
click at [345, 159] on div "Master Bedroom" at bounding box center [334, 152] width 99 height 23
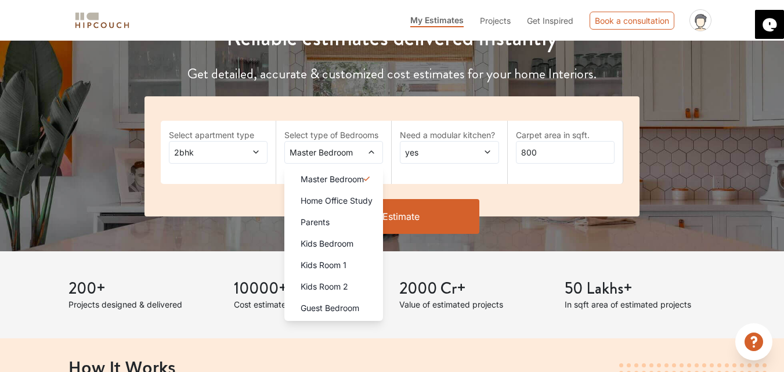
click at [271, 153] on div "Select apartment type 2bhk" at bounding box center [219, 152] width 116 height 63
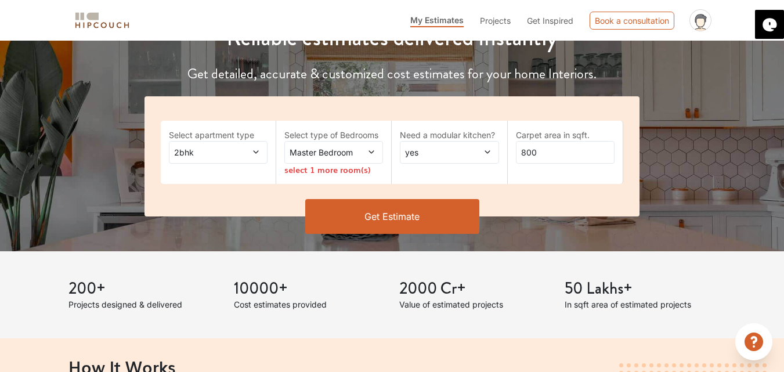
click at [254, 152] on icon at bounding box center [256, 152] width 5 height 3
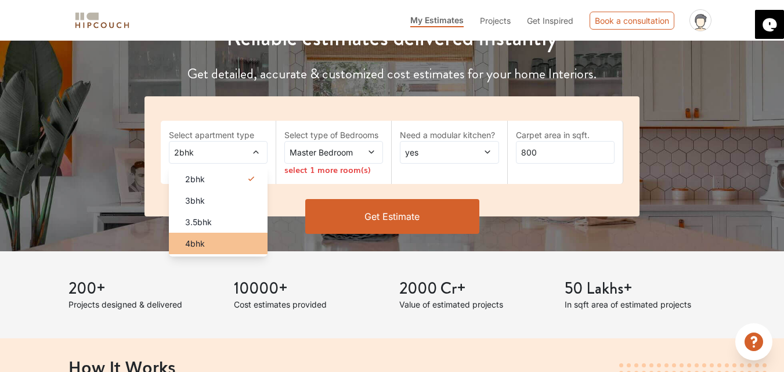
click at [206, 246] on div "4bhk" at bounding box center [222, 243] width 92 height 12
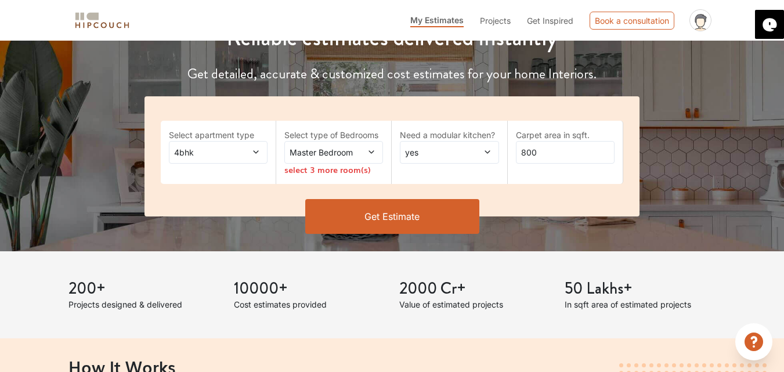
click at [351, 158] on span "Master Bedroom" at bounding box center [320, 152] width 66 height 12
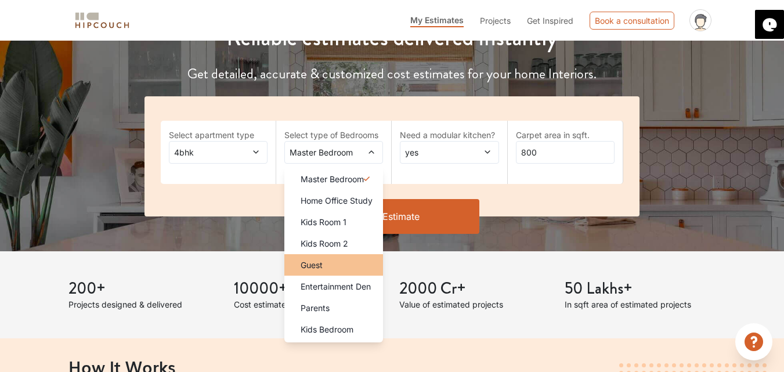
click at [323, 254] on li "Guest" at bounding box center [334, 264] width 99 height 21
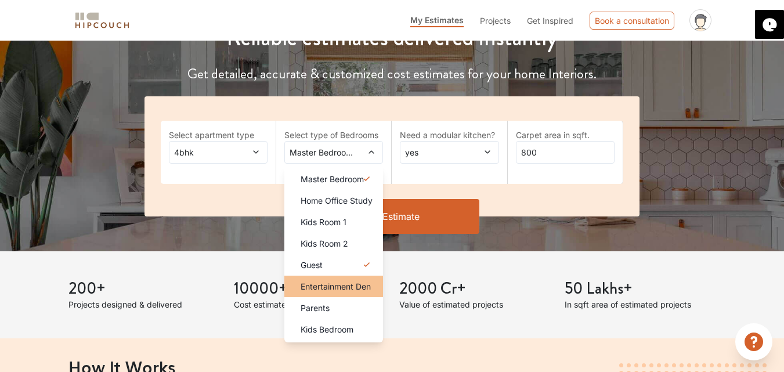
click at [324, 291] on span "Entertainment Den" at bounding box center [336, 286] width 70 height 12
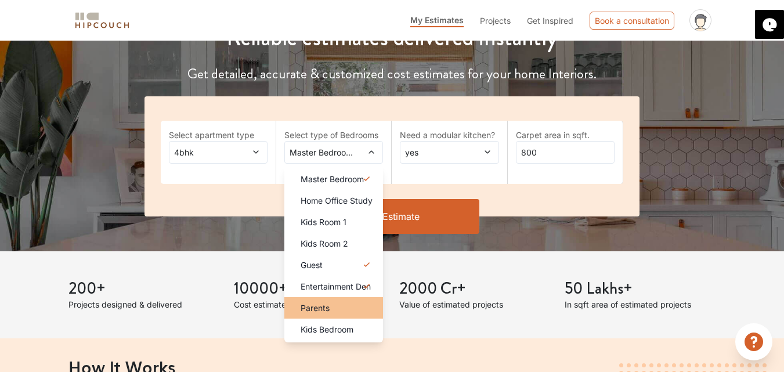
click at [321, 310] on span "Parents" at bounding box center [315, 308] width 29 height 12
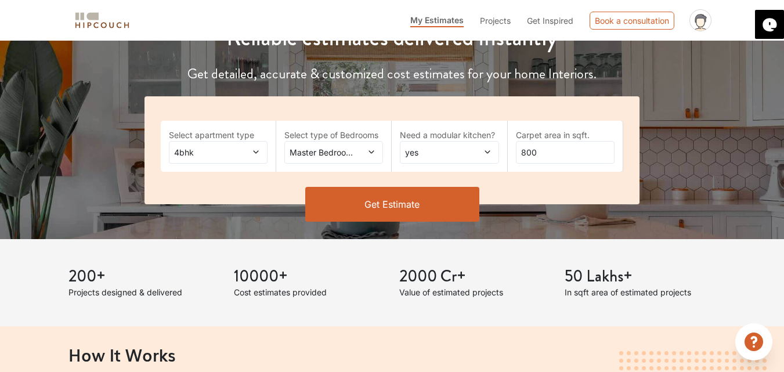
click at [456, 149] on span "yes" at bounding box center [436, 152] width 66 height 12
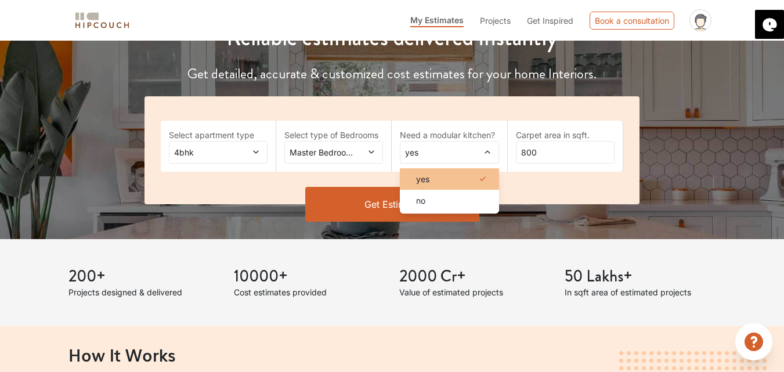
click at [436, 176] on div "yes" at bounding box center [453, 179] width 92 height 12
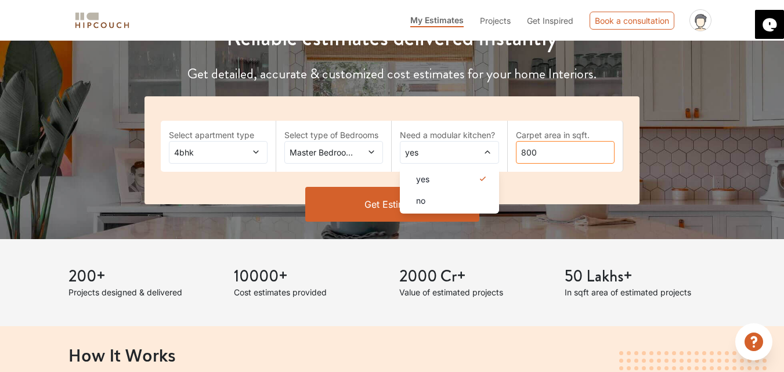
click at [549, 154] on input "800" at bounding box center [565, 152] width 99 height 23
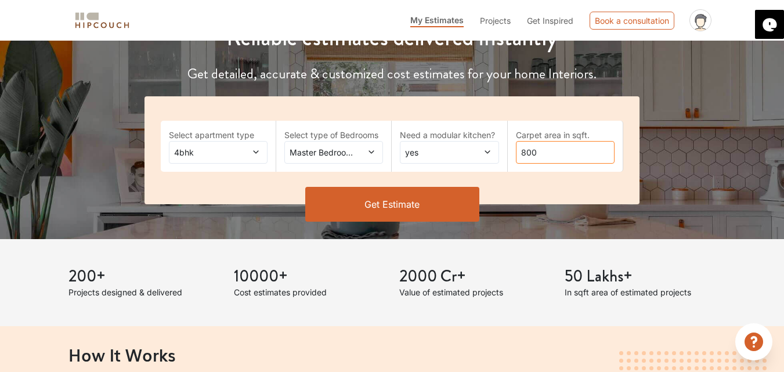
click at [549, 154] on input "800" at bounding box center [565, 152] width 99 height 23
type input "3448"
click at [425, 200] on button "Get Estimate" at bounding box center [392, 204] width 174 height 35
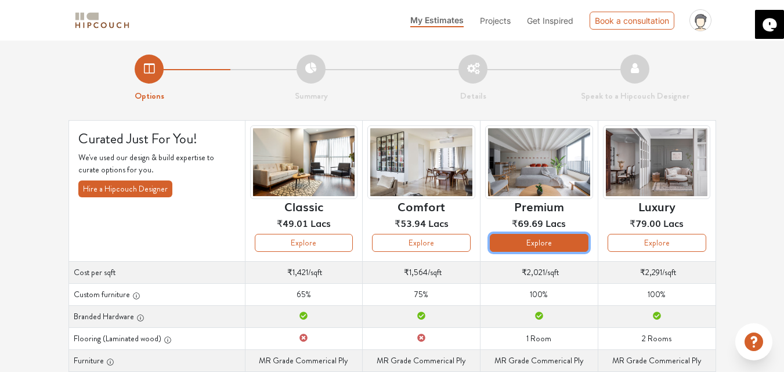
click at [539, 242] on button "Explore" at bounding box center [539, 243] width 99 height 18
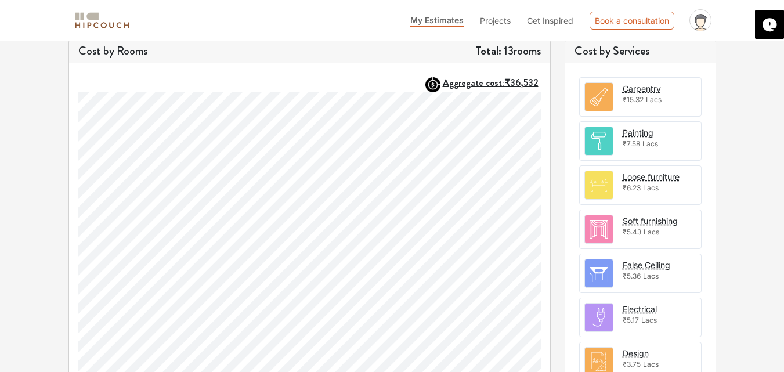
scroll to position [500, 0]
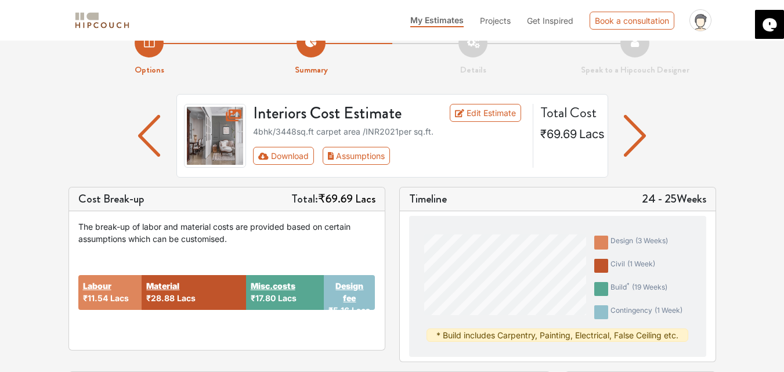
scroll to position [18, 0]
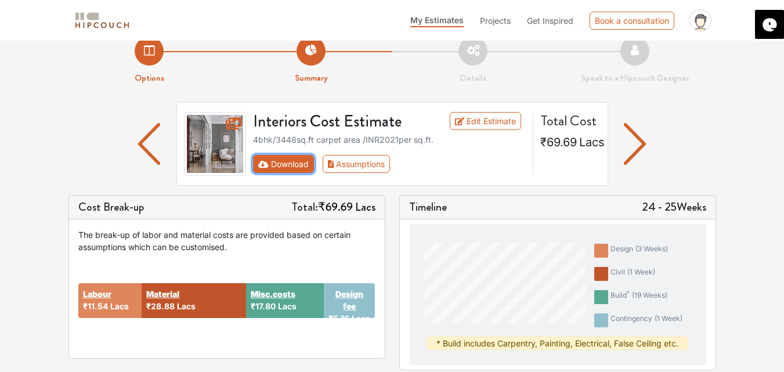
click at [302, 171] on button "Download" at bounding box center [283, 164] width 61 height 18
click at [294, 164] on button "Download" at bounding box center [283, 164] width 61 height 18
click at [708, 175] on div "Interiors Cost Estimate Edit Estimate 4bhk / 3448 sq.ft carpet area /INR 2021 p…" at bounding box center [393, 148] width 648 height 93
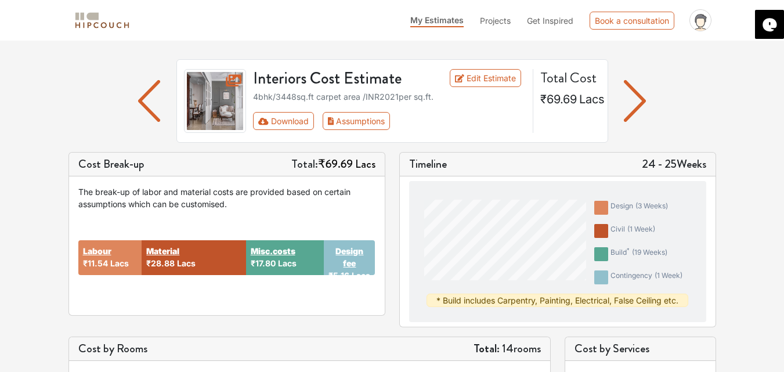
scroll to position [62, 0]
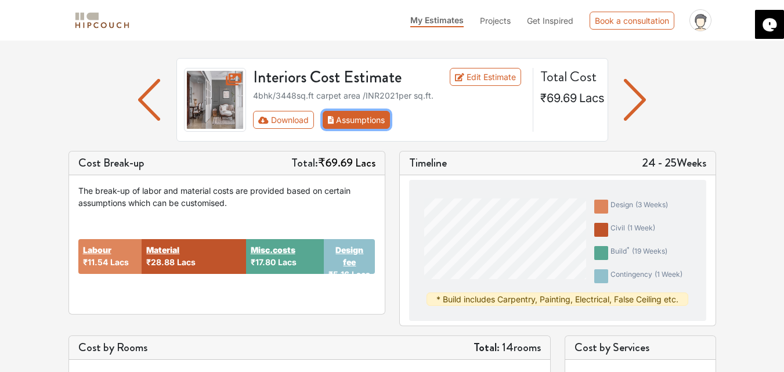
click at [368, 124] on button "Assumptions" at bounding box center [357, 120] width 68 height 18
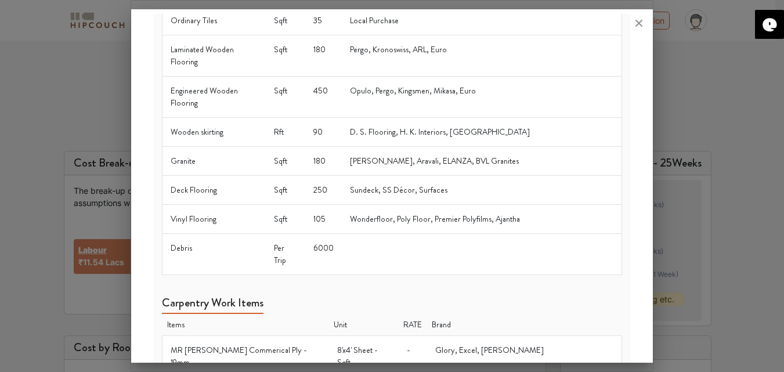
scroll to position [800, 0]
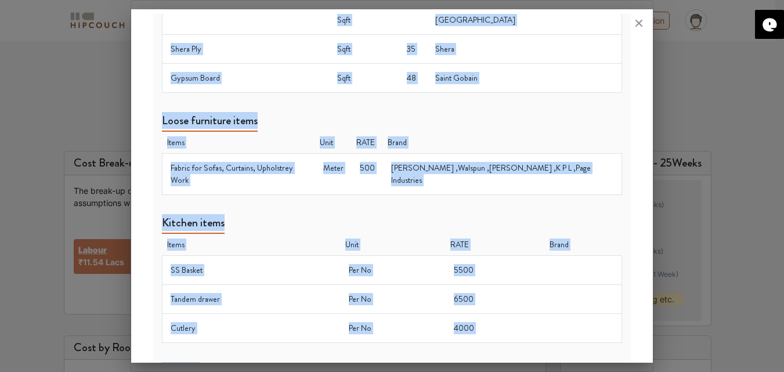
drag, startPoint x: 161, startPoint y: 104, endPoint x: 537, endPoint y: 340, distance: 443.0
copy div "Civil Work Items Items Unit RATE Brand Marble Sqft 350 Classic Marble Company, …"
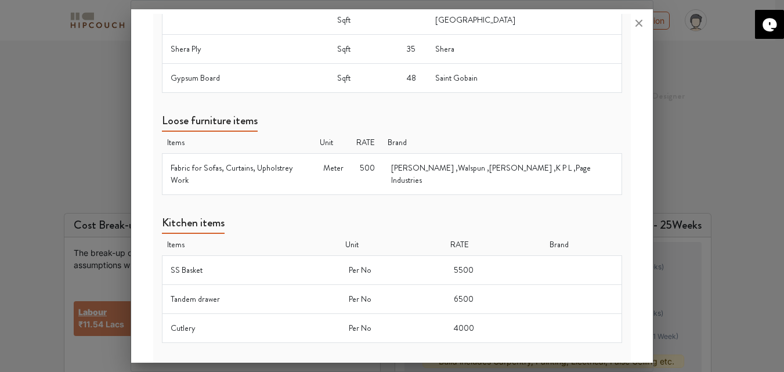
drag, startPoint x: 656, startPoint y: 223, endPoint x: 645, endPoint y: 223, distance: 11.0
click at [651, 223] on div "Assumptions & Other Info Assumptions Material Specs Hardware Specs Exclusions W…" at bounding box center [392, 186] width 523 height 372
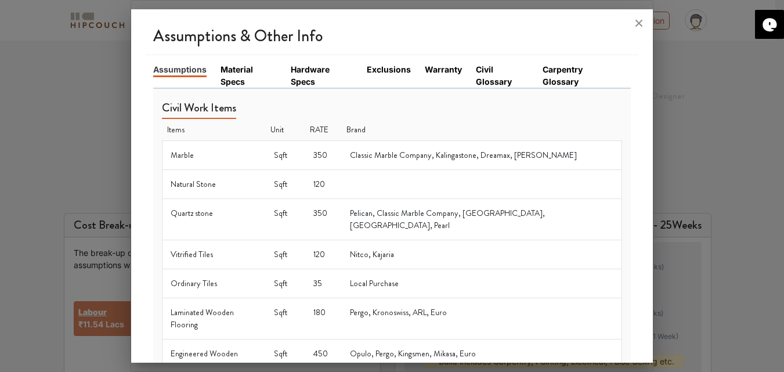
click at [235, 70] on link "Material Specs" at bounding box center [249, 75] width 56 height 24
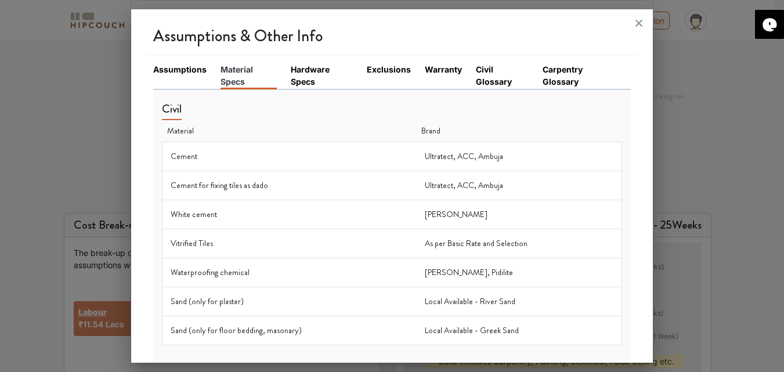
click at [172, 80] on li "Assumptions" at bounding box center [186, 76] width 67 height 26
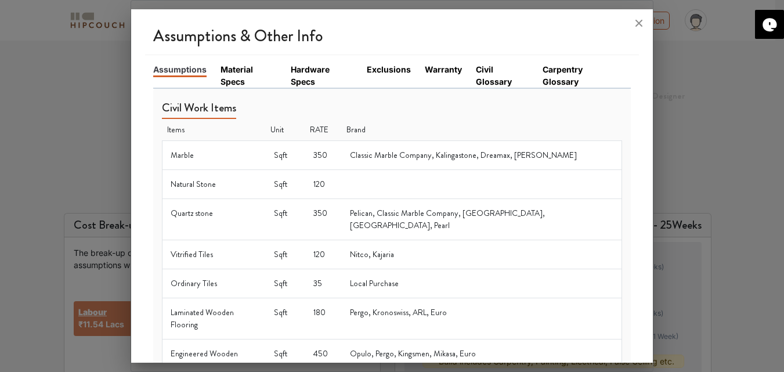
click at [230, 76] on link "Material Specs" at bounding box center [249, 75] width 56 height 24
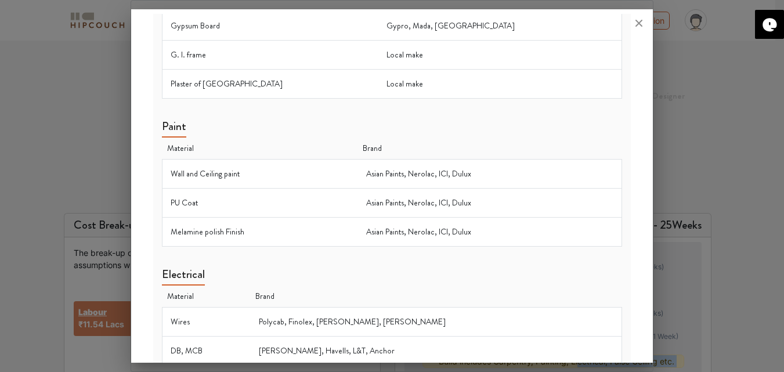
scroll to position [1068, 0]
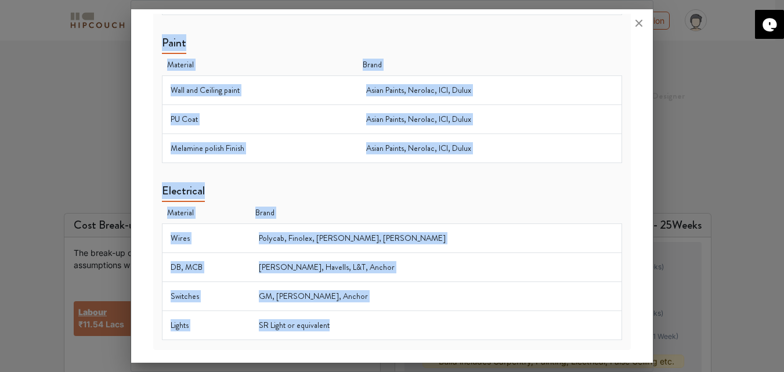
drag, startPoint x: 163, startPoint y: 110, endPoint x: 457, endPoint y: 337, distance: 372.1
copy div "Civil Material Brand Cement Ultratect, ACC, Ambuja Cement for fixing tiles as d…"
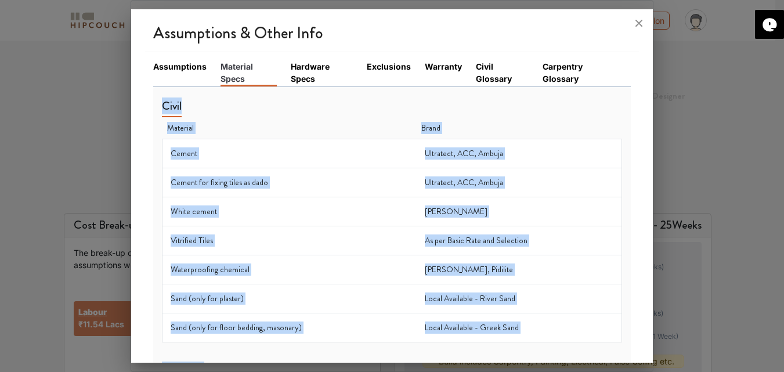
scroll to position [0, 0]
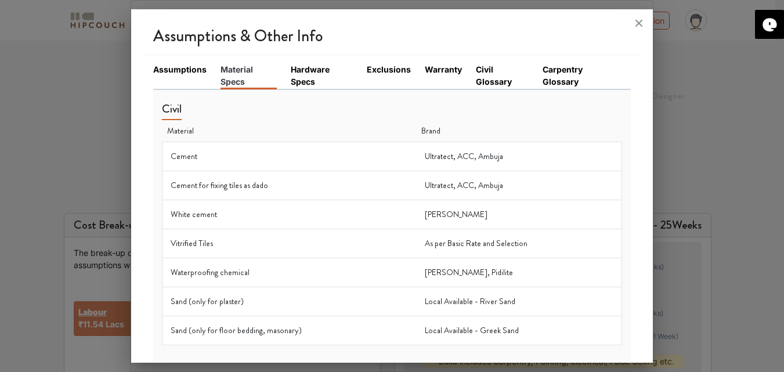
click at [301, 84] on link "Hardware Specs" at bounding box center [322, 75] width 62 height 24
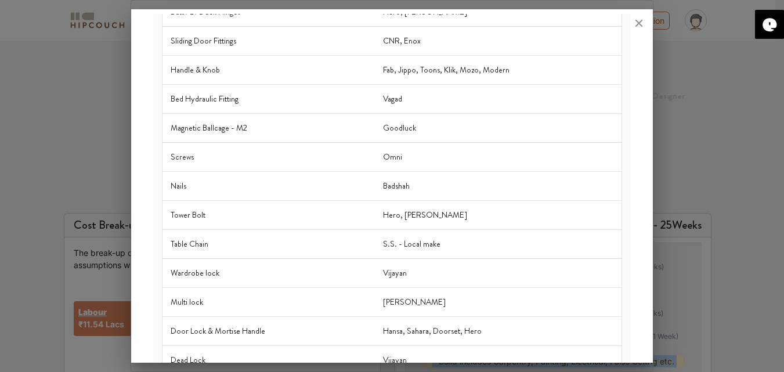
scroll to position [295, 0]
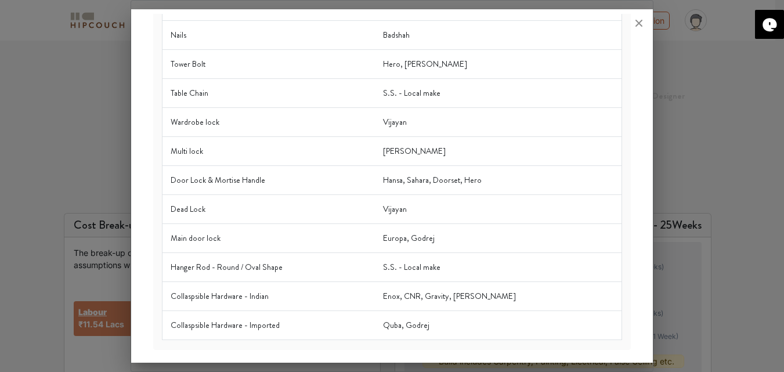
drag, startPoint x: 167, startPoint y: 100, endPoint x: 471, endPoint y: 341, distance: 388.2
click at [471, 341] on div "Material Brand Ball Bearing Telescopic Channel Rado, Baba Butt / L / Duck Hinge…" at bounding box center [392, 72] width 478 height 555
copy thead
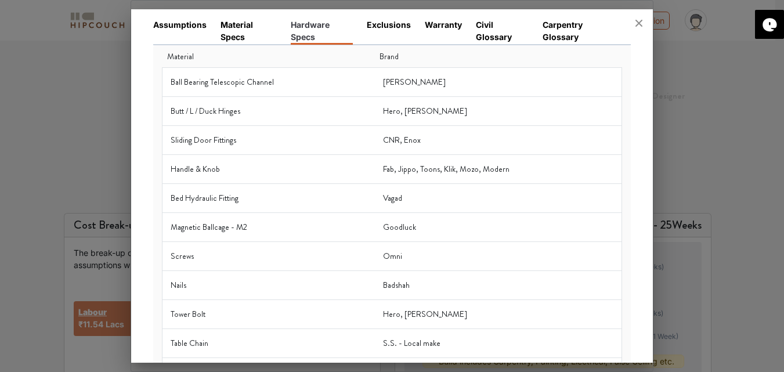
scroll to position [0, 0]
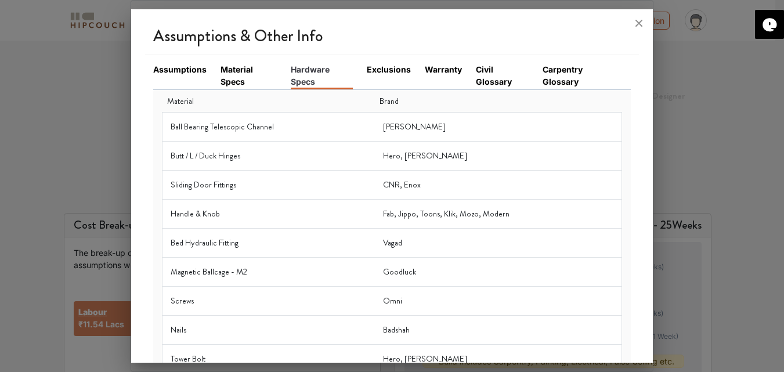
click at [379, 65] on link "Exclusions" at bounding box center [389, 69] width 44 height 12
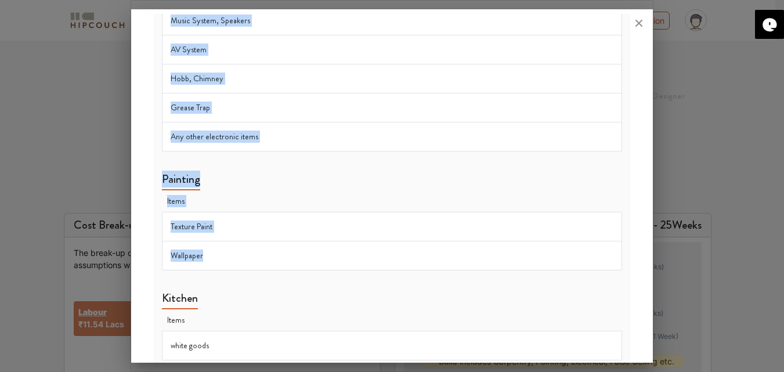
scroll to position [1421, 0]
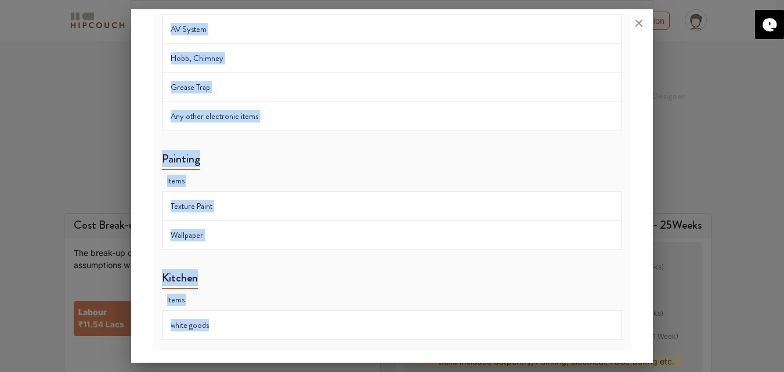
drag, startPoint x: 164, startPoint y: 109, endPoint x: 259, endPoint y: 326, distance: 237.1
copy div "Civil Work Items Items Inlay Works Plumbing Work Items Items Water Purifier Wat…"
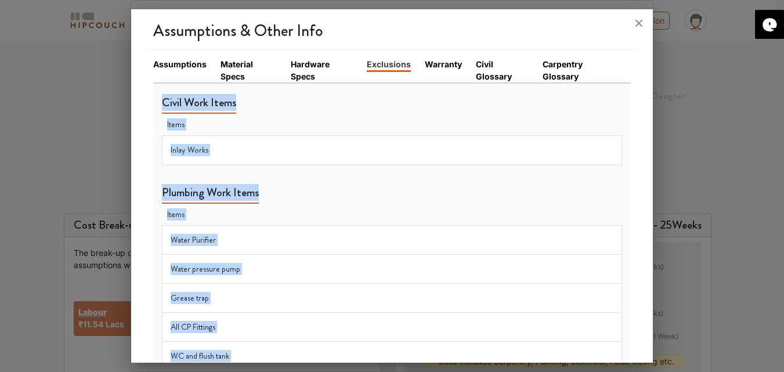
scroll to position [0, 0]
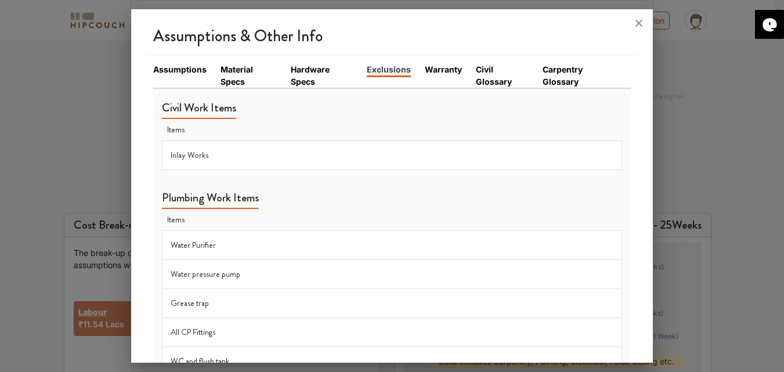
click at [485, 65] on link "Civil Glossary" at bounding box center [502, 75] width 53 height 24
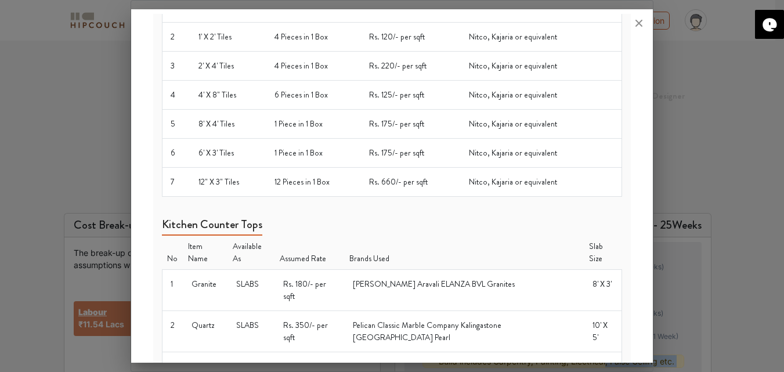
scroll to position [1101, 0]
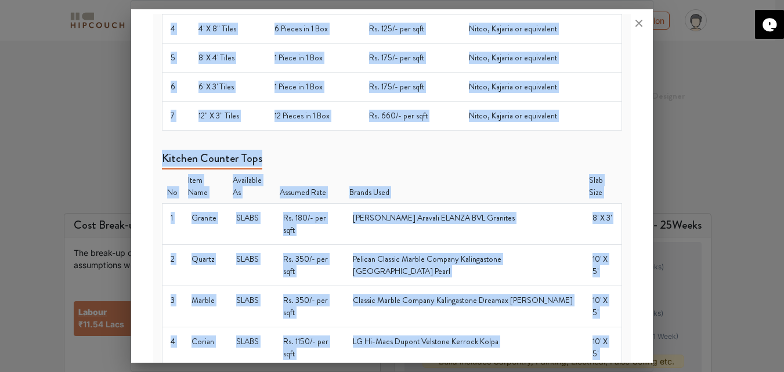
drag, startPoint x: 165, startPoint y: 110, endPoint x: 379, endPoint y: 348, distance: 319.9
copy div "ypes of Flooring - Non Stone Type No Item Name Description Available As Assumed…"
click at [497, 327] on td "LG Hi-Macs Dupont Velstone Kerrock Kolpa" at bounding box center [465, 347] width 240 height 41
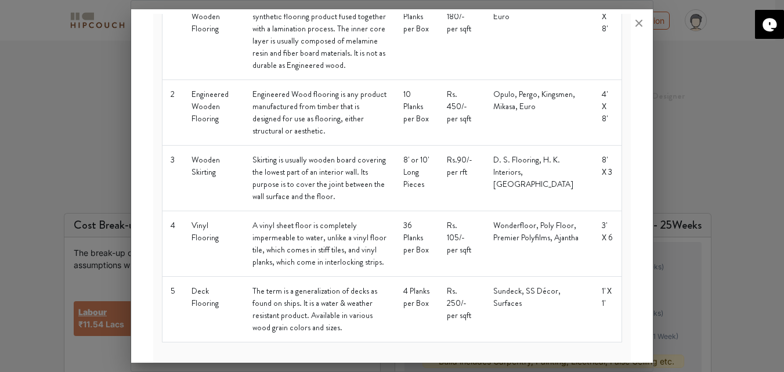
scroll to position [0, 0]
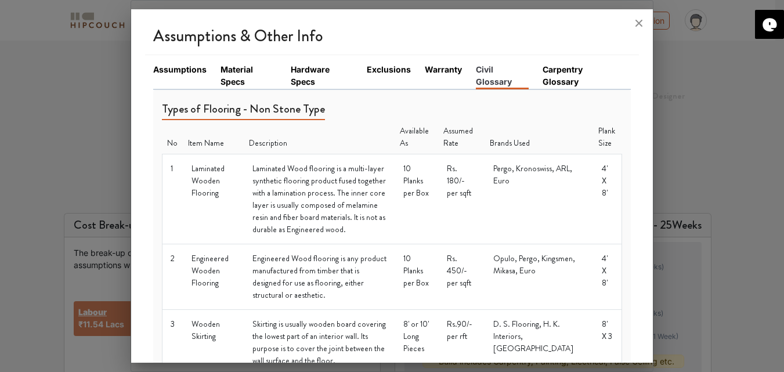
click at [550, 73] on link "Carpentry Glossary" at bounding box center [580, 75] width 74 height 24
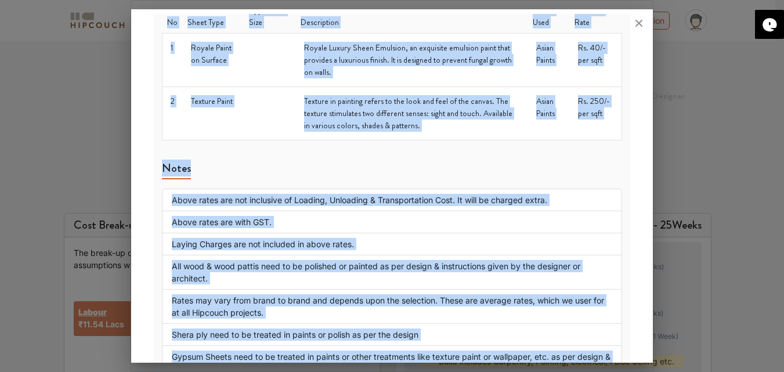
scroll to position [1616, 0]
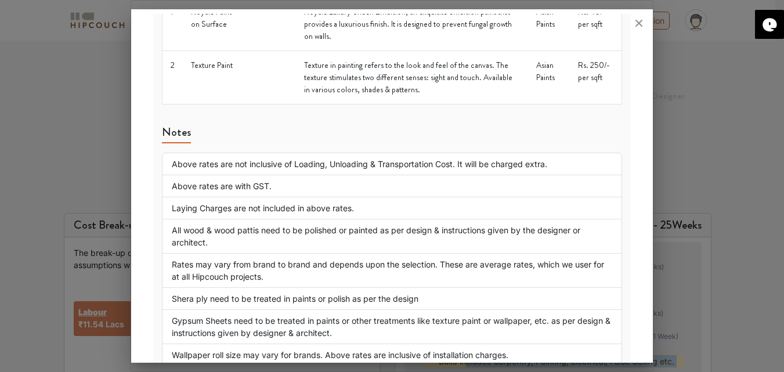
drag, startPoint x: 160, startPoint y: 105, endPoint x: 464, endPoint y: 380, distance: 410.2
click at [464, 372] on html "My Estimates Projects Get Inspired Book a consultation profile pic Upload Boq L…" at bounding box center [392, 186] width 784 height 372
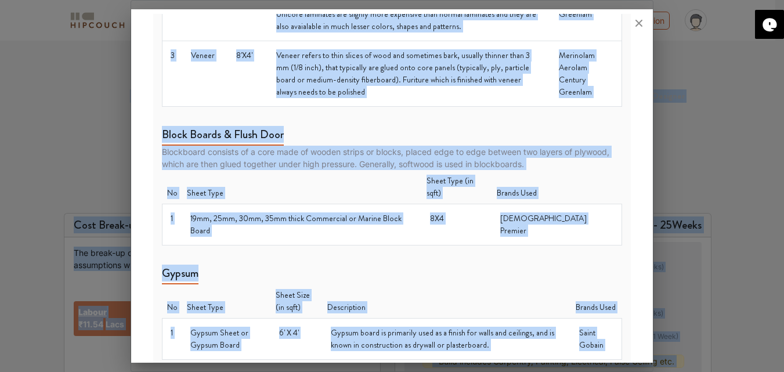
scroll to position [0, 0]
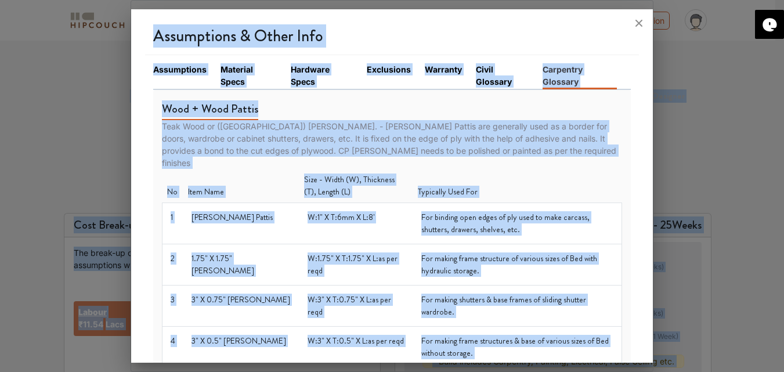
drag, startPoint x: 379, startPoint y: 341, endPoint x: 173, endPoint y: -25, distance: 419.9
click at [173, 0] on html "My Estimates Projects Get Inspired Book a consultation profile pic Upload Boq L…" at bounding box center [392, 186] width 784 height 372
copy body "My Estimates Projects Get Inspired Book a consultation profile pic Upload Boq L…"
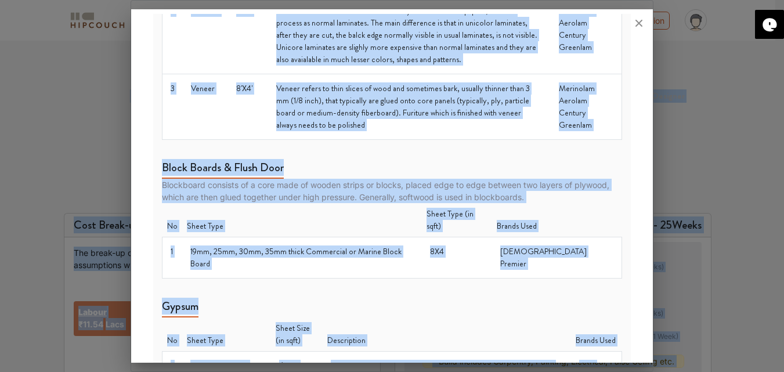
scroll to position [609, 0]
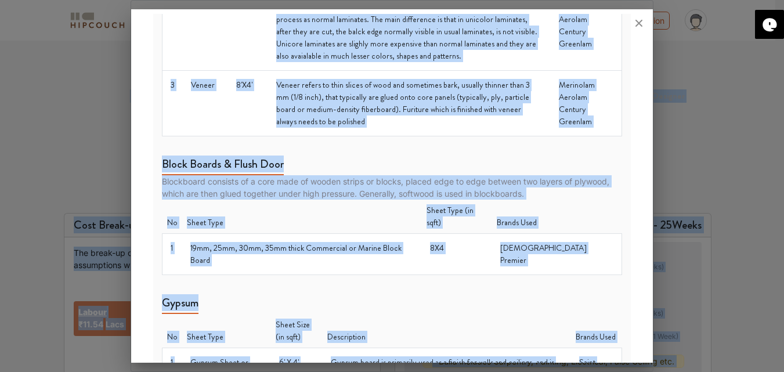
click at [473, 233] on td "8X4" at bounding box center [457, 253] width 70 height 41
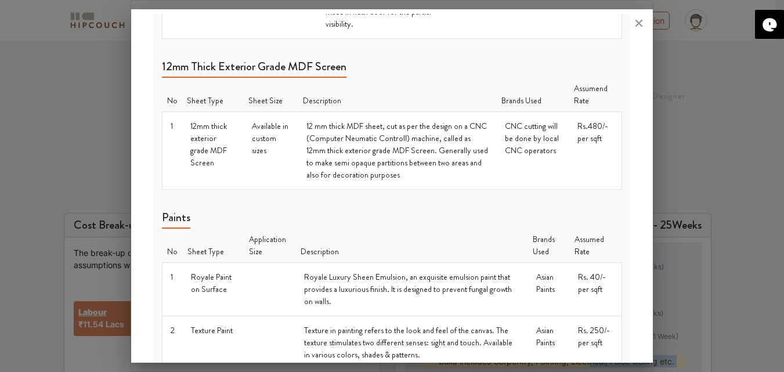
scroll to position [1616, 0]
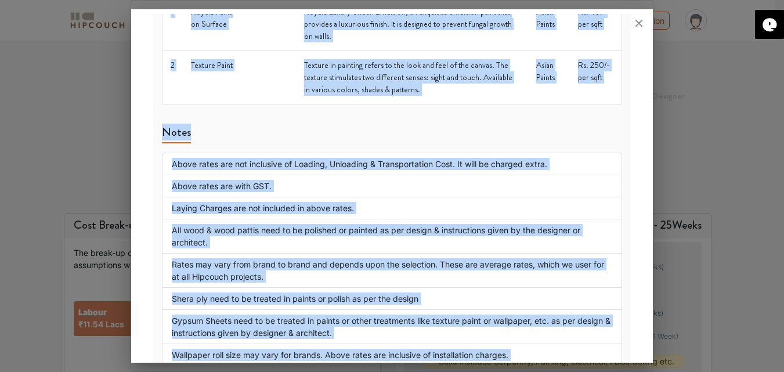
drag, startPoint x: 161, startPoint y: 110, endPoint x: 399, endPoint y: 343, distance: 333.4
copy div "Wood + Wood Pattis Teak Wood or (Central Province) CP Wood. - CP Wood Pattis ar…"
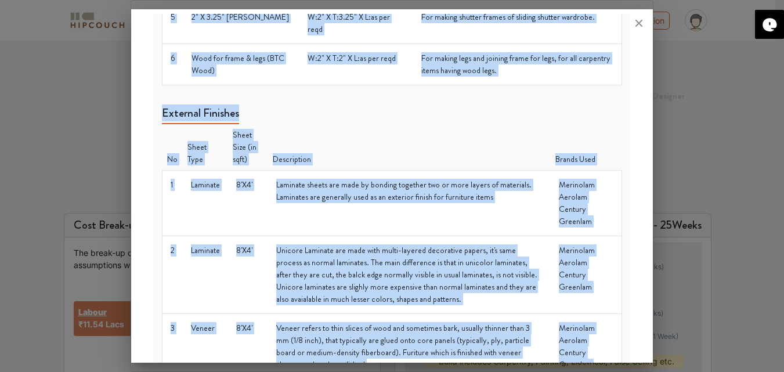
scroll to position [0, 0]
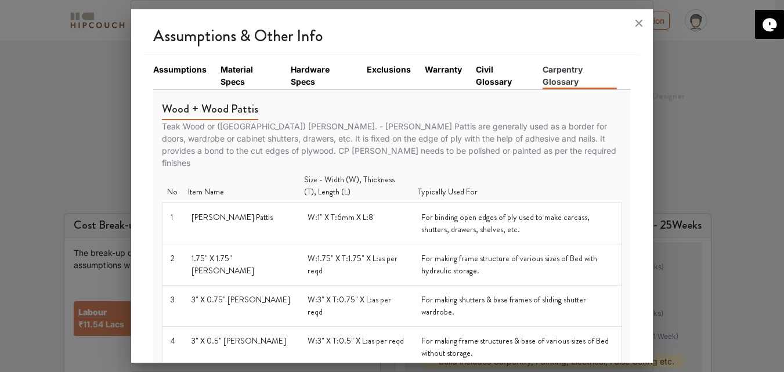
click at [393, 67] on link "Exclusions" at bounding box center [389, 69] width 44 height 12
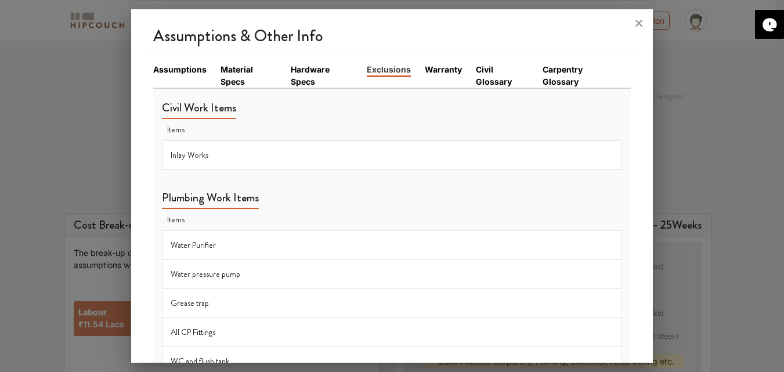
click at [712, 91] on div at bounding box center [392, 186] width 784 height 372
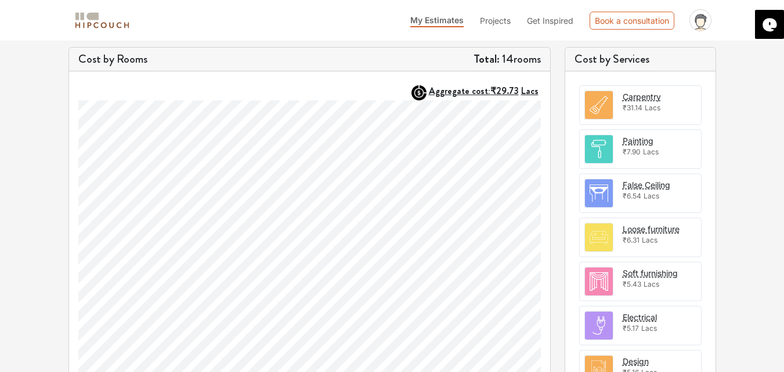
scroll to position [387, 0]
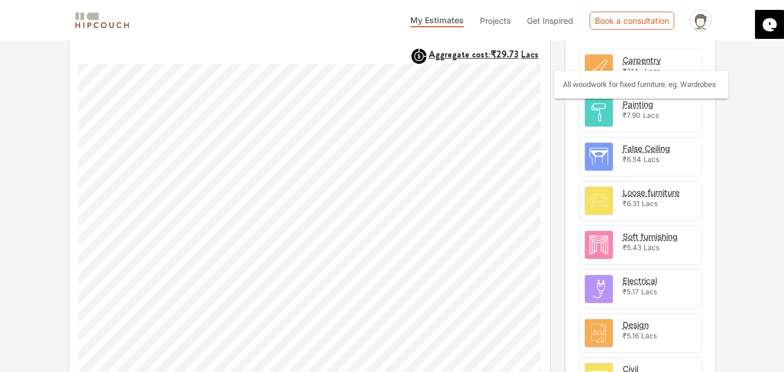
click at [629, 61] on div "Carpentry" at bounding box center [642, 60] width 38 height 12
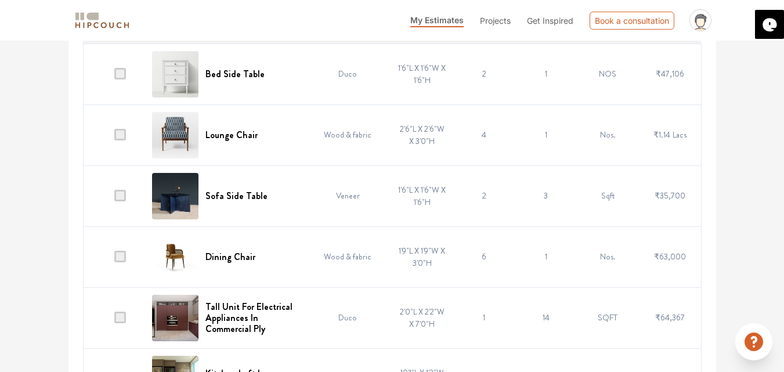
scroll to position [344, 0]
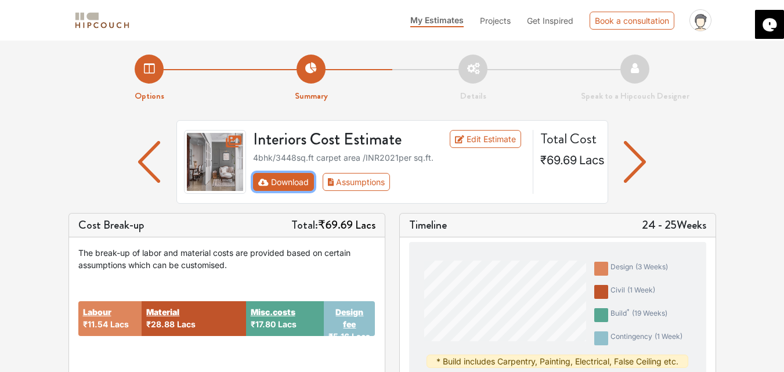
click at [281, 174] on button "Download" at bounding box center [283, 182] width 61 height 18
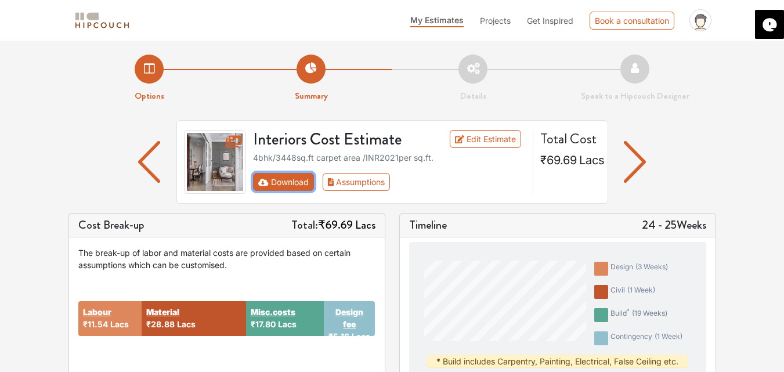
click at [281, 174] on button "Download" at bounding box center [283, 182] width 61 height 18
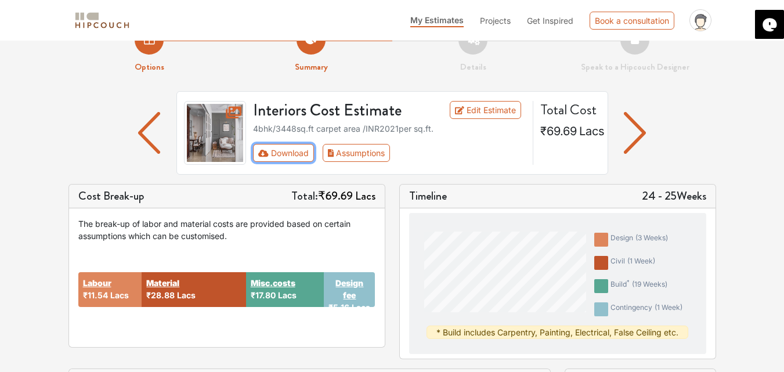
scroll to position [62, 0]
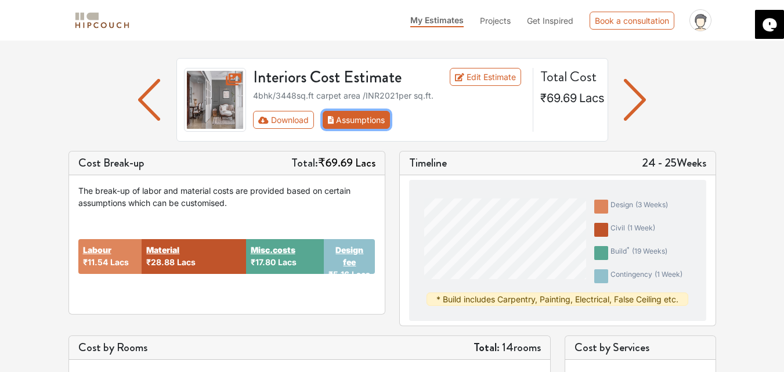
click at [369, 123] on button "Assumptions" at bounding box center [357, 120] width 68 height 18
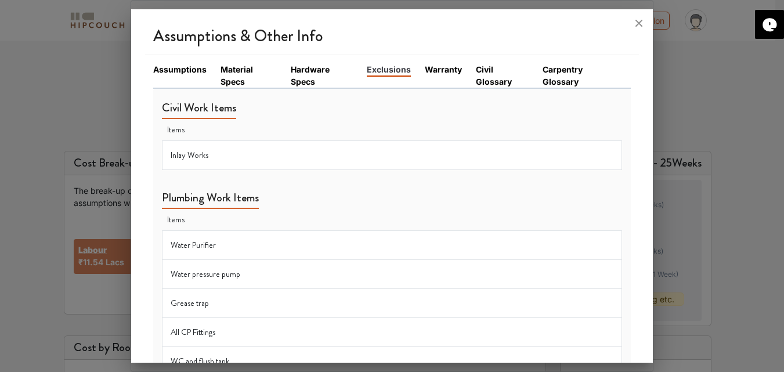
click at [185, 74] on link "Assumptions" at bounding box center [179, 69] width 53 height 12
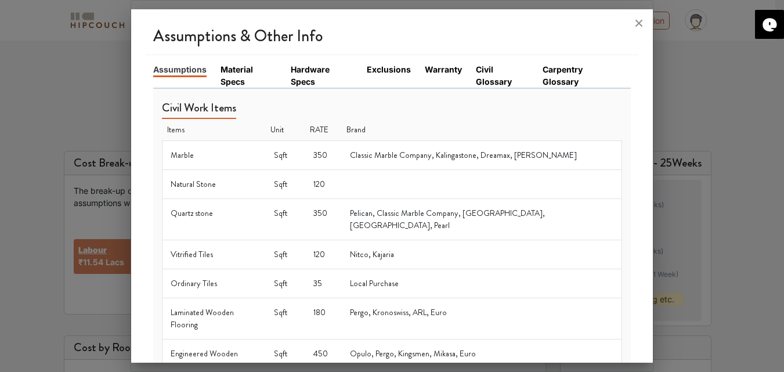
click at [67, 232] on div at bounding box center [392, 186] width 784 height 372
